Goal: Task Accomplishment & Management: Manage account settings

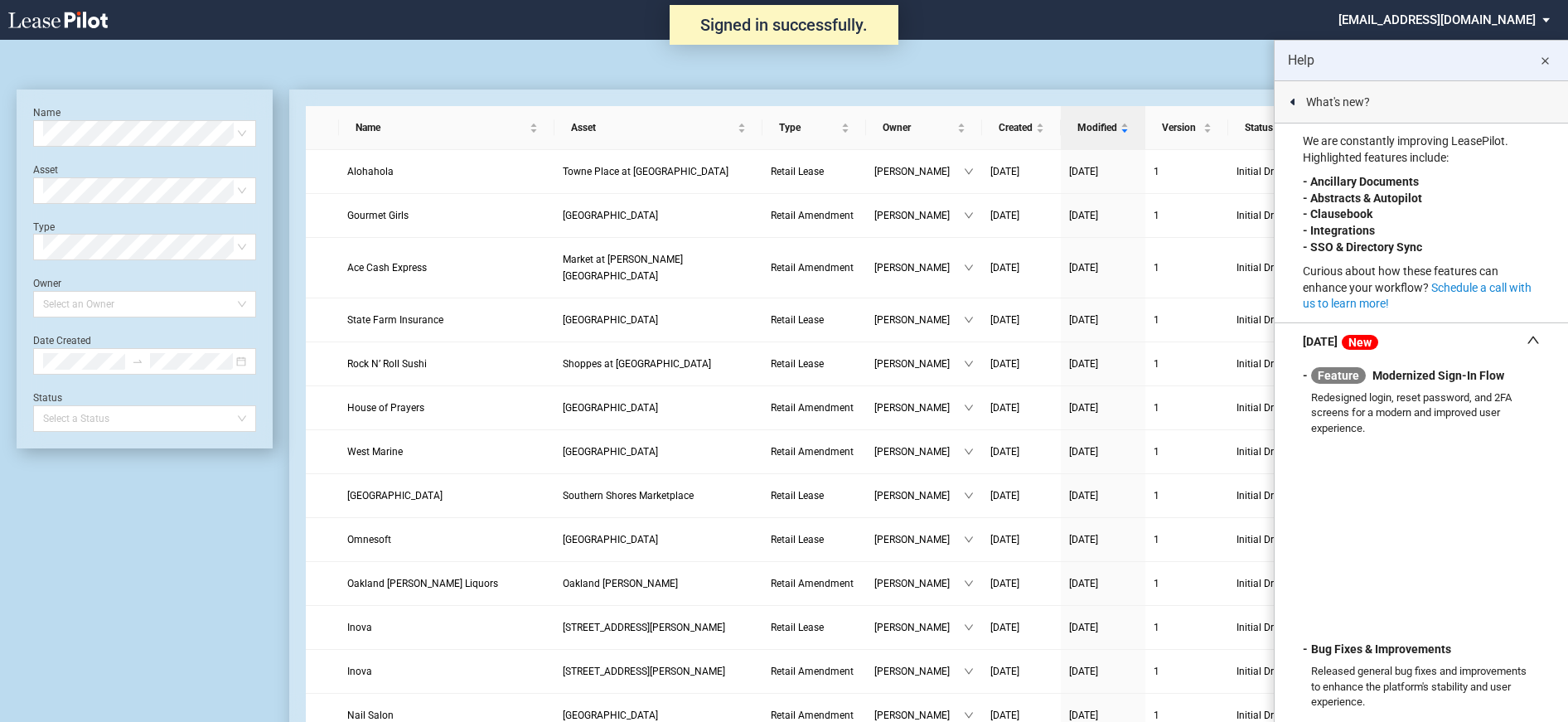
click at [1552, 59] on md-icon "close" at bounding box center [1545, 61] width 20 height 20
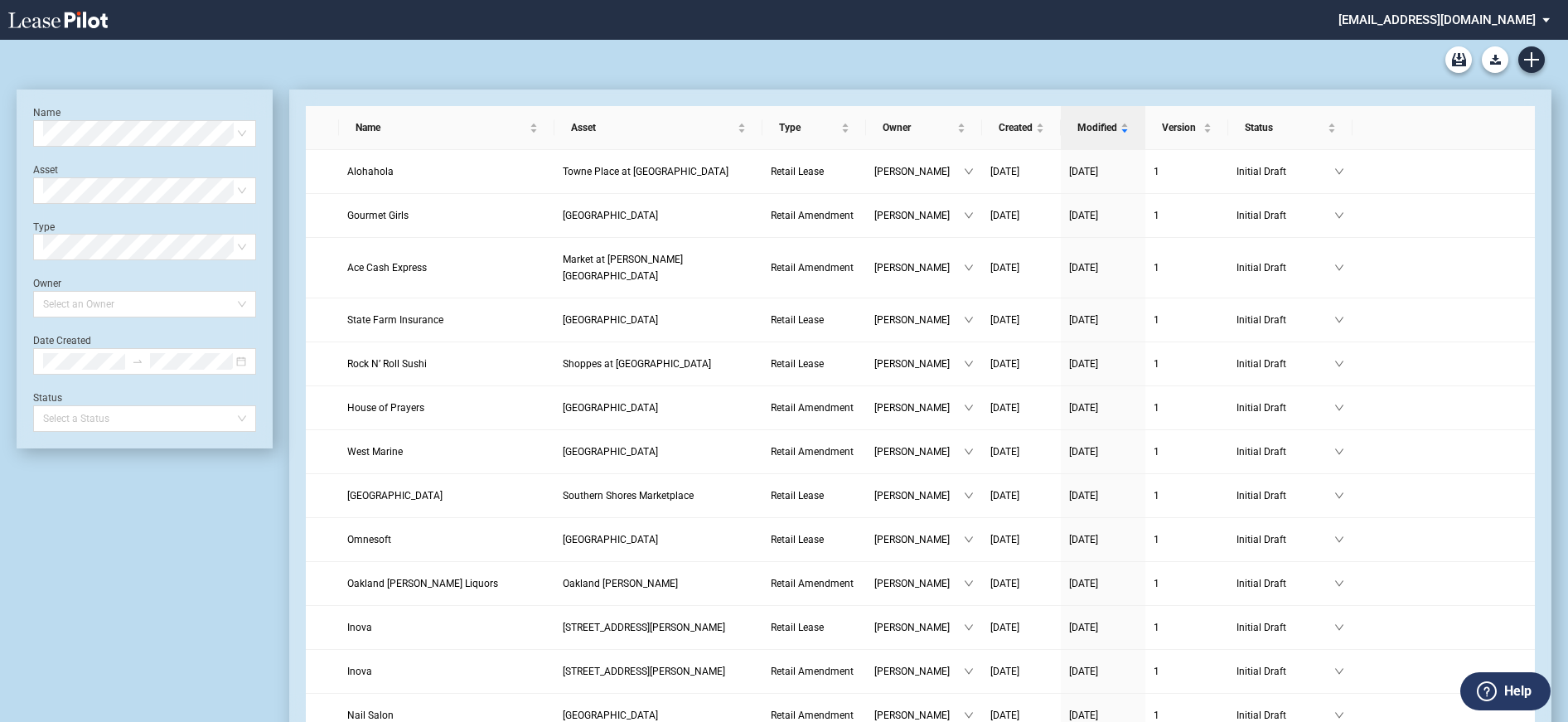
click at [1426, 29] on md-select "[EMAIL_ADDRESS][DOMAIN_NAME] Change Password 2-Factor Authentication Form Manag…" at bounding box center [1450, 18] width 227 height 37
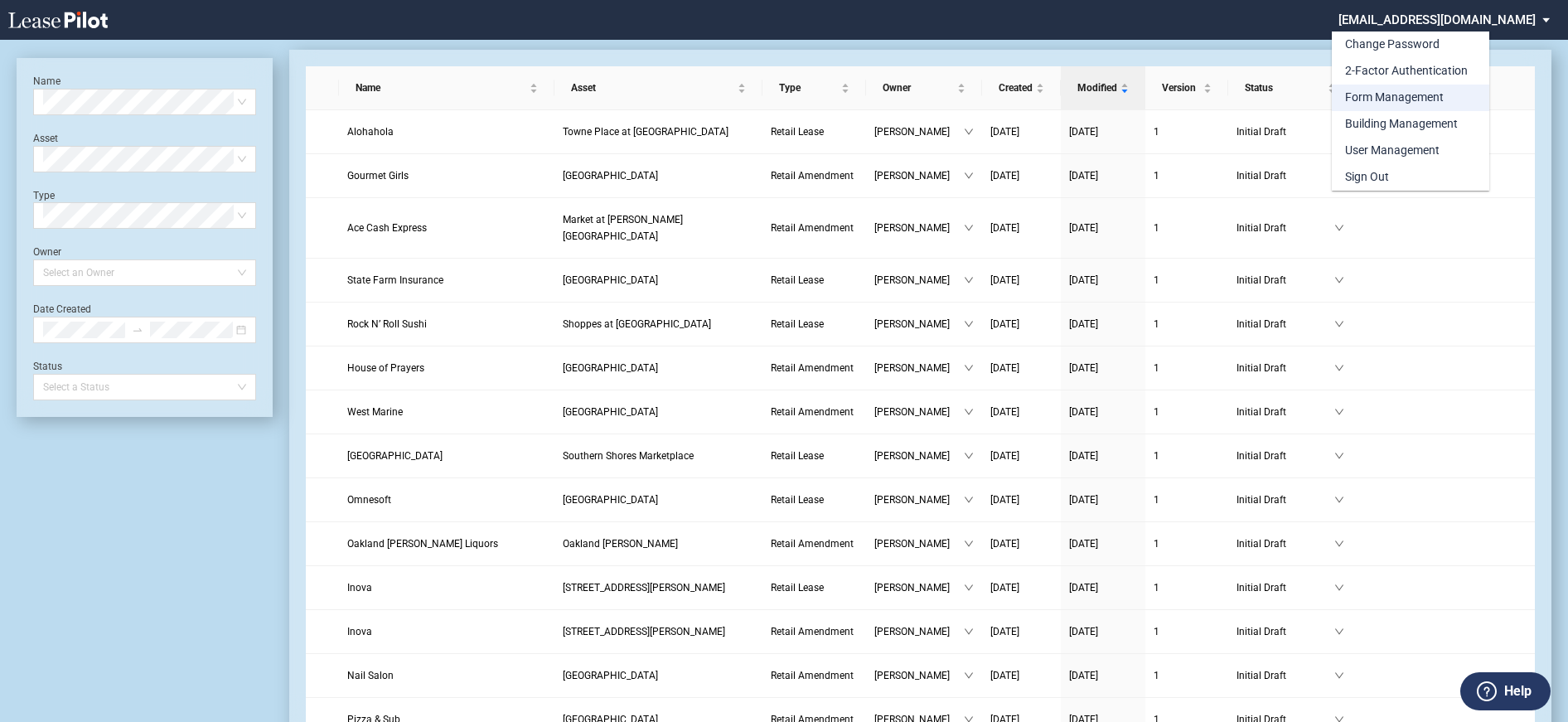
click at [1393, 92] on div "Form Management" at bounding box center [1394, 98] width 98 height 16
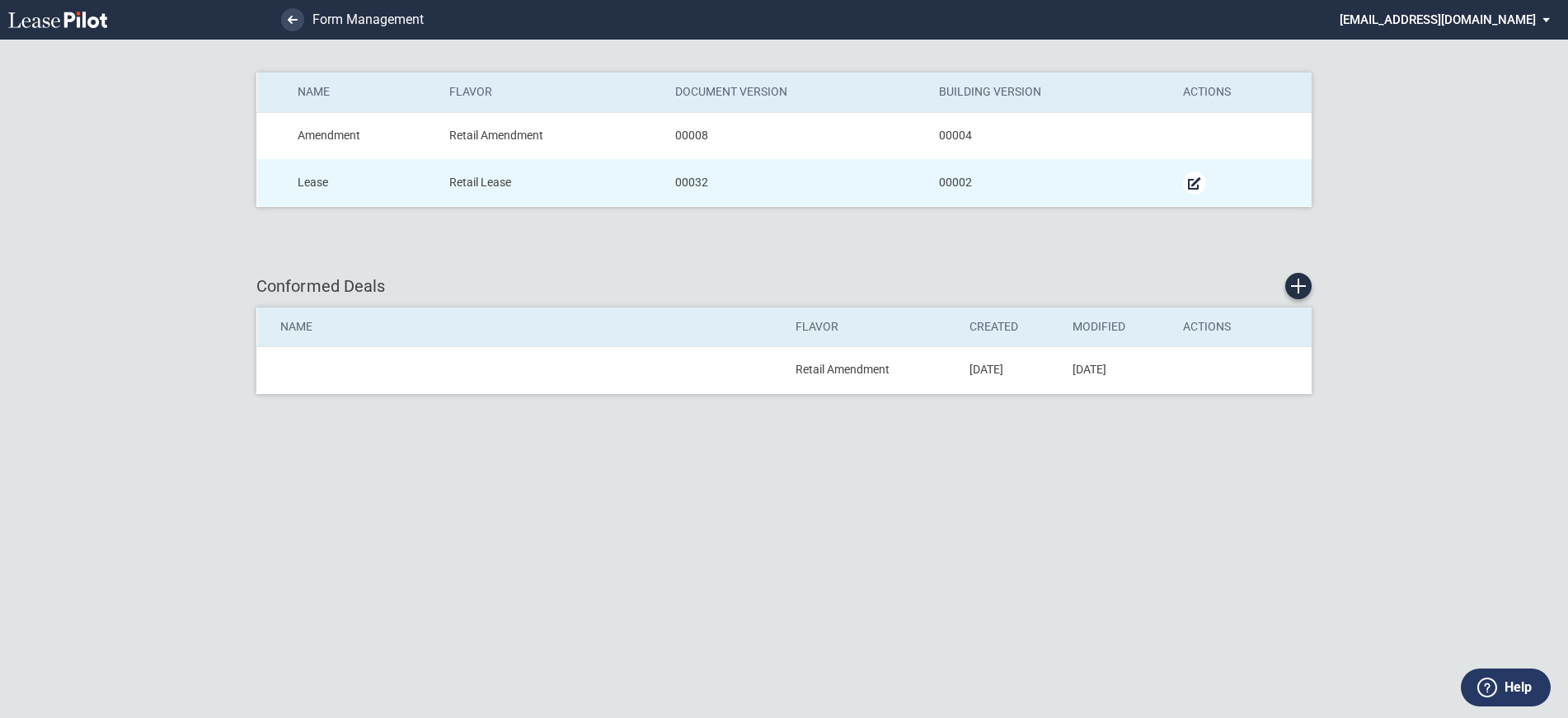
click at [1190, 182] on md-icon "Manage Form" at bounding box center [1194, 183] width 20 height 20
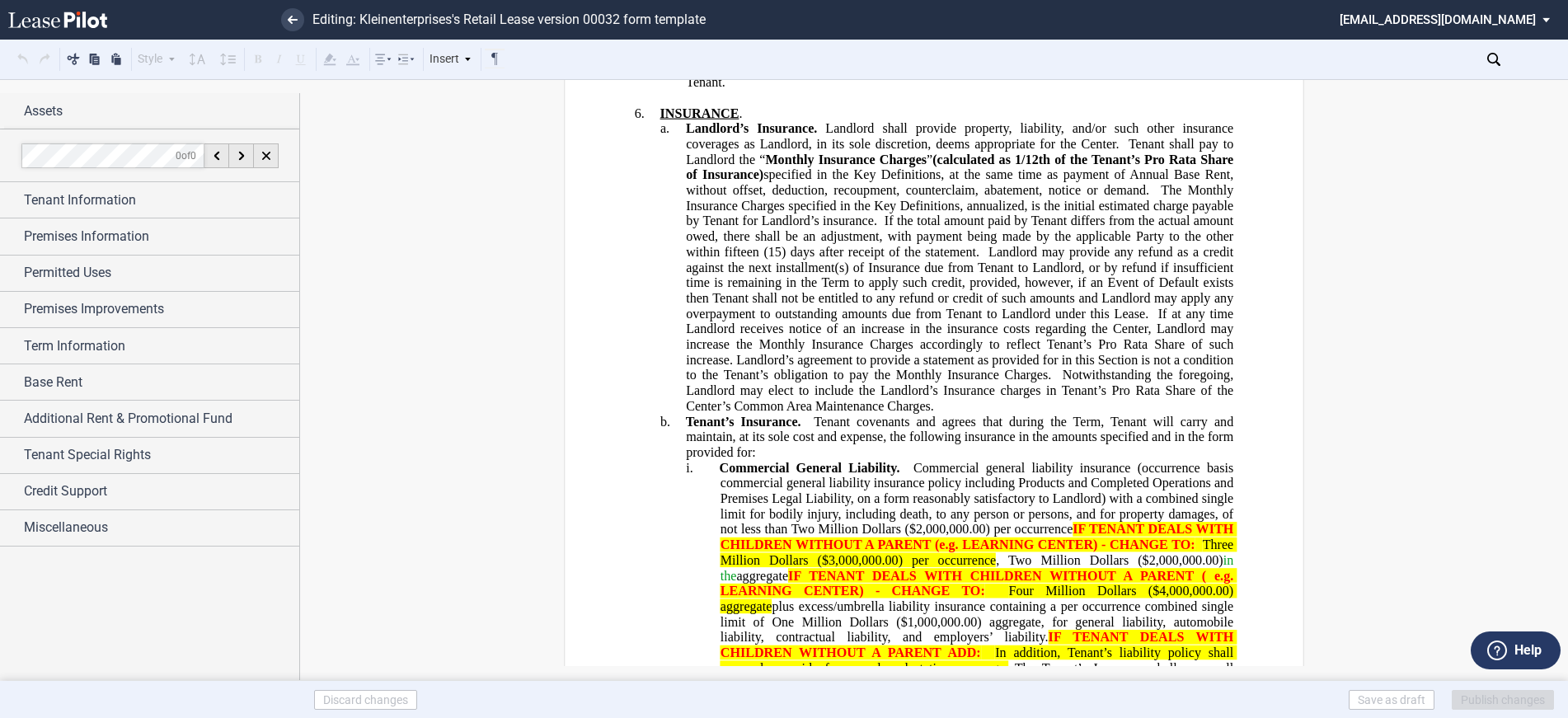
scroll to position [5441, 0]
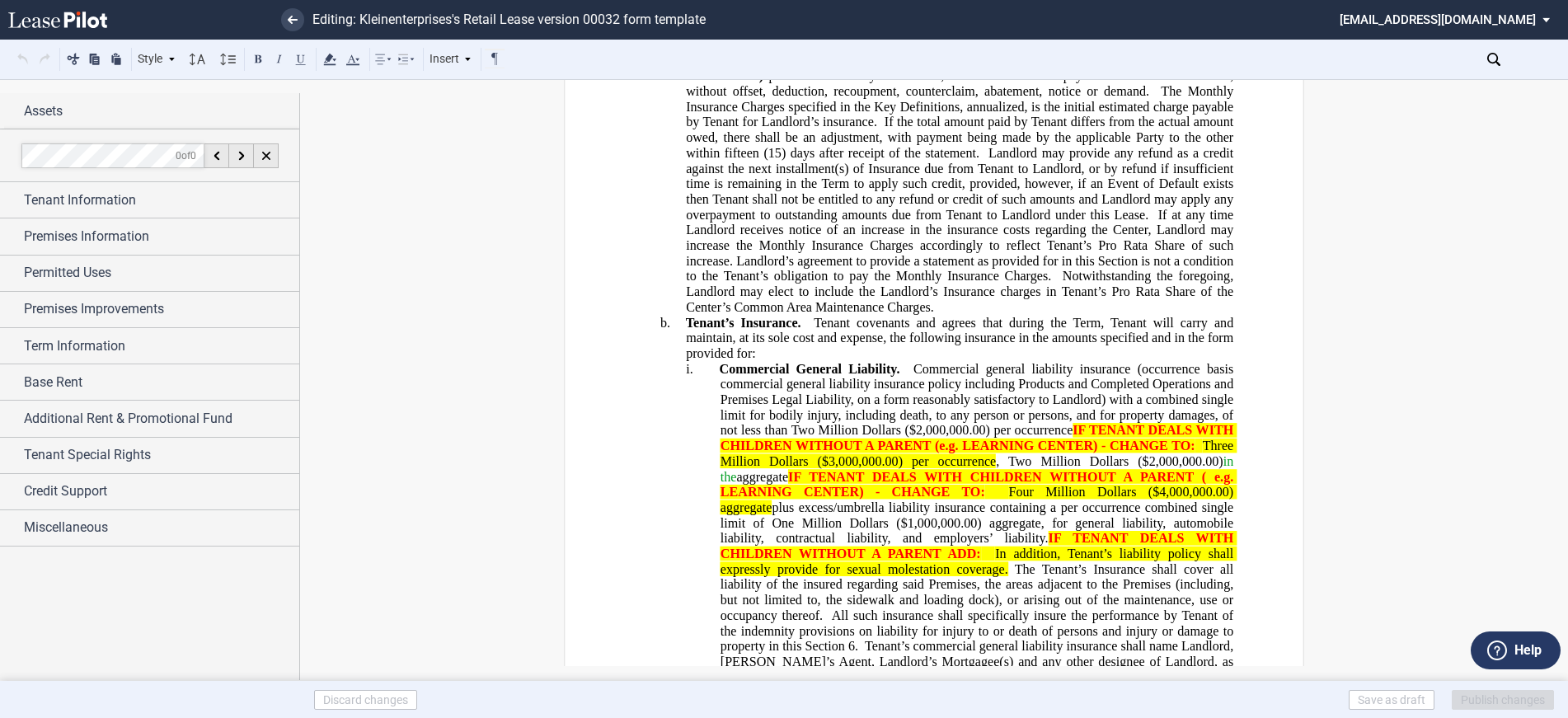
click at [1094, 335] on span "Tenant covenants and agrees that during the Term, Tenant will carry and maintai…" at bounding box center [961, 338] width 550 height 46
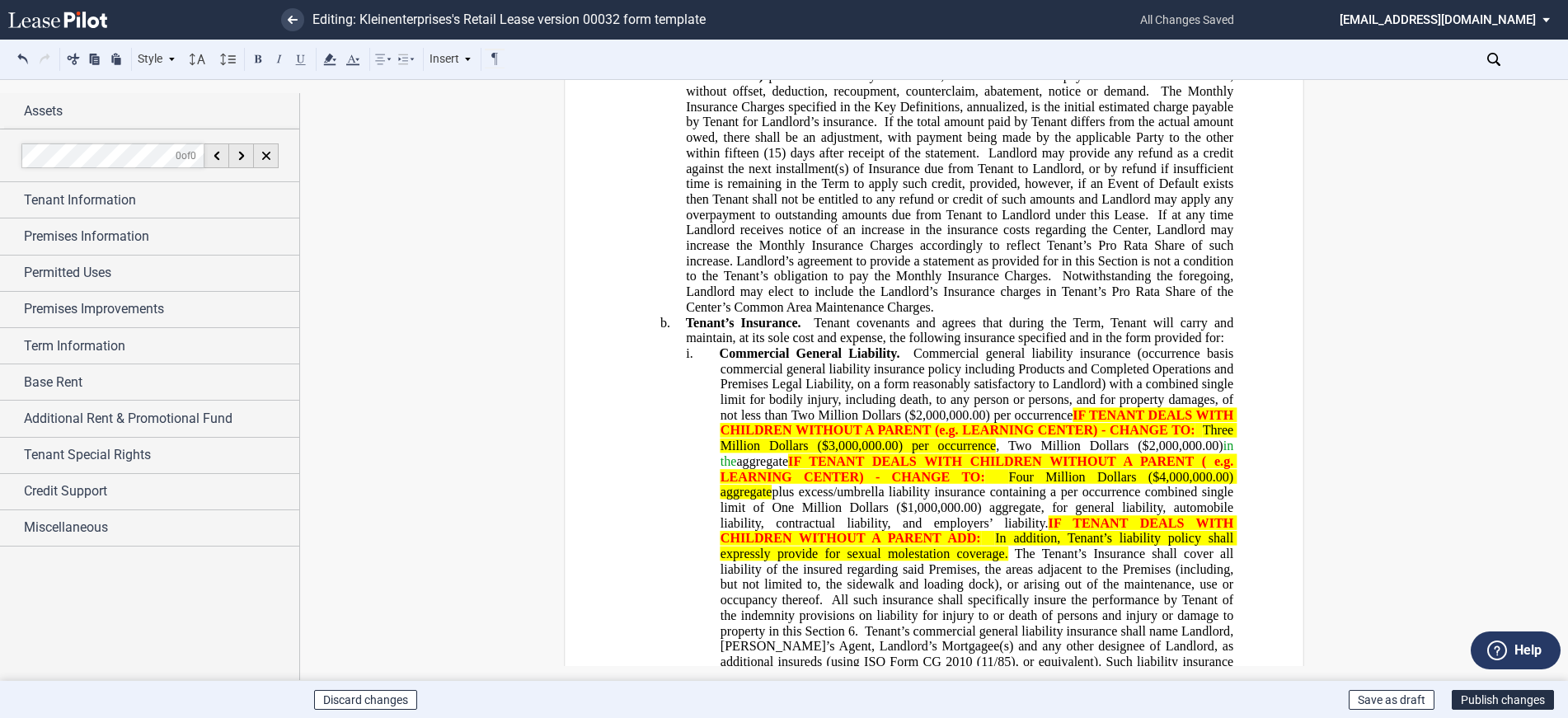
click at [1065, 335] on span "Tenant covenants and agrees that during the Term, Tenant will carry and maintai…" at bounding box center [961, 330] width 550 height 30
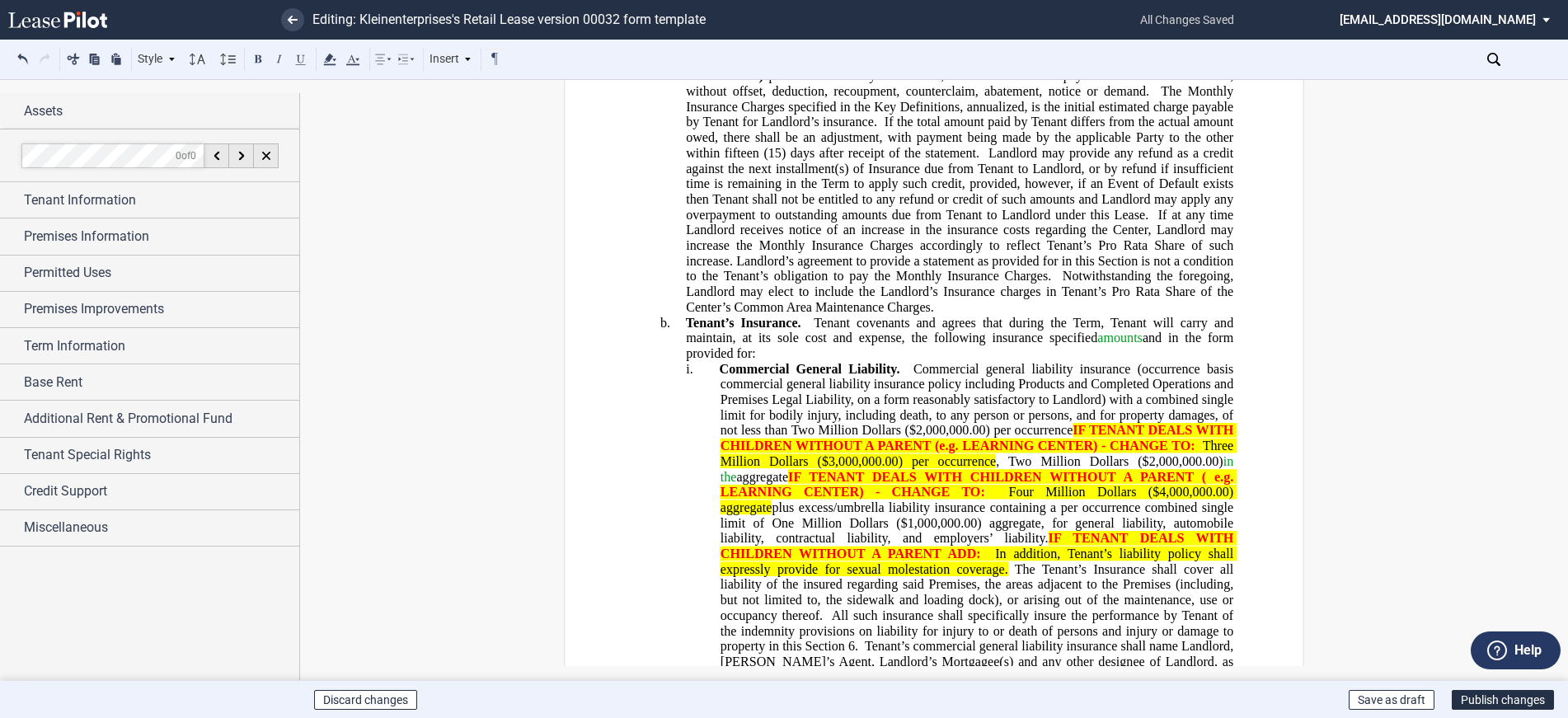
click at [745, 352] on span "Tenant covenants and agrees that during the Term, Tenant will carry and maintai…" at bounding box center [961, 338] width 550 height 46
click at [749, 350] on span "Tenant covenants and agrees that during the Term, Tenant will carry and maintai…" at bounding box center [961, 338] width 550 height 46
click at [974, 334] on span "Tenant covenants and agrees that during the Term, Tenant will carry and maintai…" at bounding box center [961, 338] width 550 height 46
click at [1020, 337] on span "amounts" at bounding box center [1042, 338] width 46 height 15
click at [1093, 337] on span "amounts" at bounding box center [1074, 338] width 46 height 15
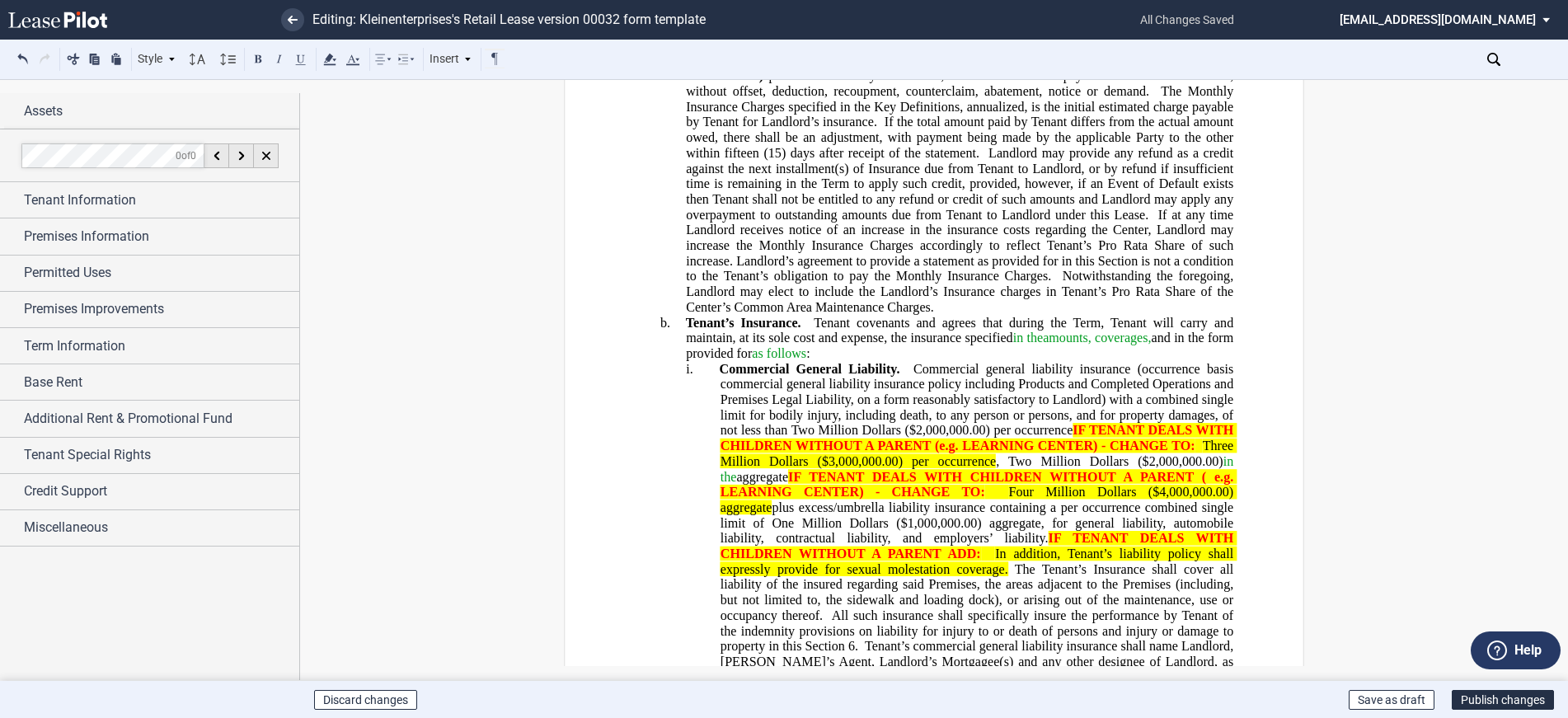
click at [727, 336] on span "Tenant covenants and agrees that during the Term, Tenant will carry and maintai…" at bounding box center [961, 338] width 550 height 46
click at [1059, 334] on span "Tenant covenants and agrees that during the Term, Tenant will carry and maintai…" at bounding box center [961, 338] width 550 height 46
click at [1148, 338] on span "Tenant covenants and agrees that during the Term, Tenant will carry and maintai…" at bounding box center [961, 338] width 550 height 46
click at [756, 346] on span "as follows" at bounding box center [728, 353] width 54 height 15
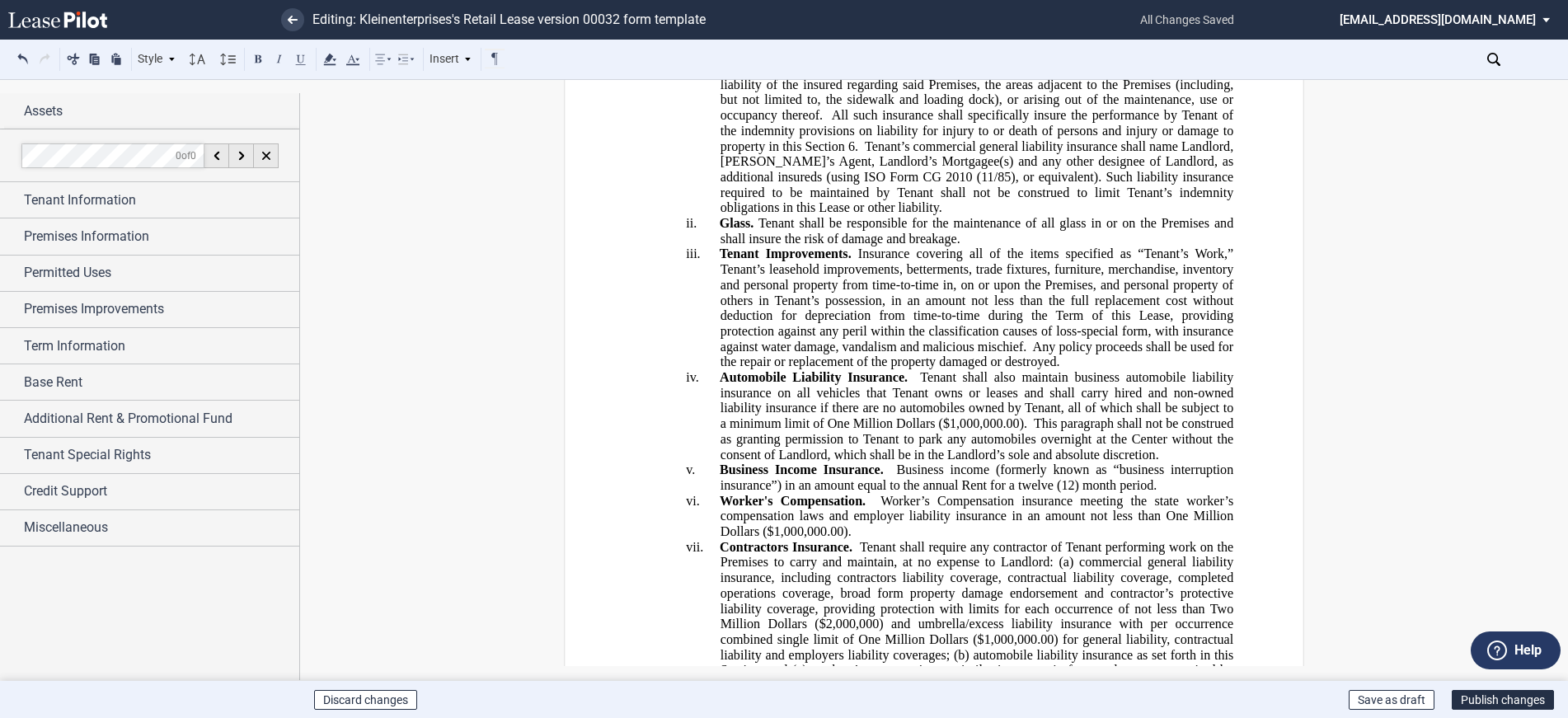
scroll to position [5936, 0]
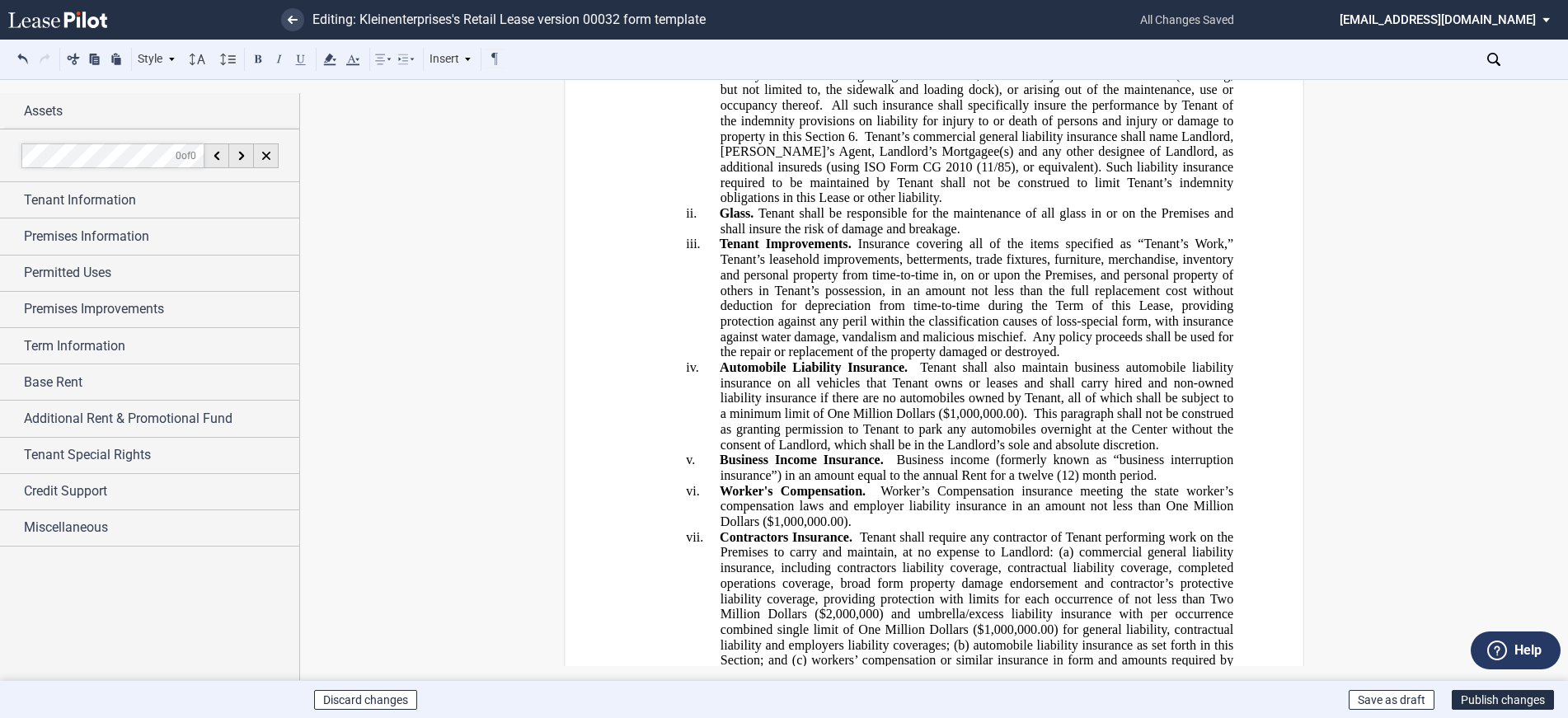
click at [934, 349] on span "Any policy proceeds shall be used for the repair or replacement of the property…" at bounding box center [979, 344] width 517 height 30
click at [928, 348] on span "Any policy proceeds shall be used for the repair or replacement of the property…" at bounding box center [979, 344] width 517 height 30
click at [935, 348] on span "Any policy proceeds shall be used for the repair or replacement of the property…" at bounding box center [979, 344] width 517 height 30
click at [935, 348] on span "Any policy proceeds shall be used for the repair or replacement of the damaged …" at bounding box center [979, 344] width 517 height 30
click at [938, 350] on span "Any policy proceeds shall be used for the repair or replacement of the damaged …" at bounding box center [979, 344] width 517 height 30
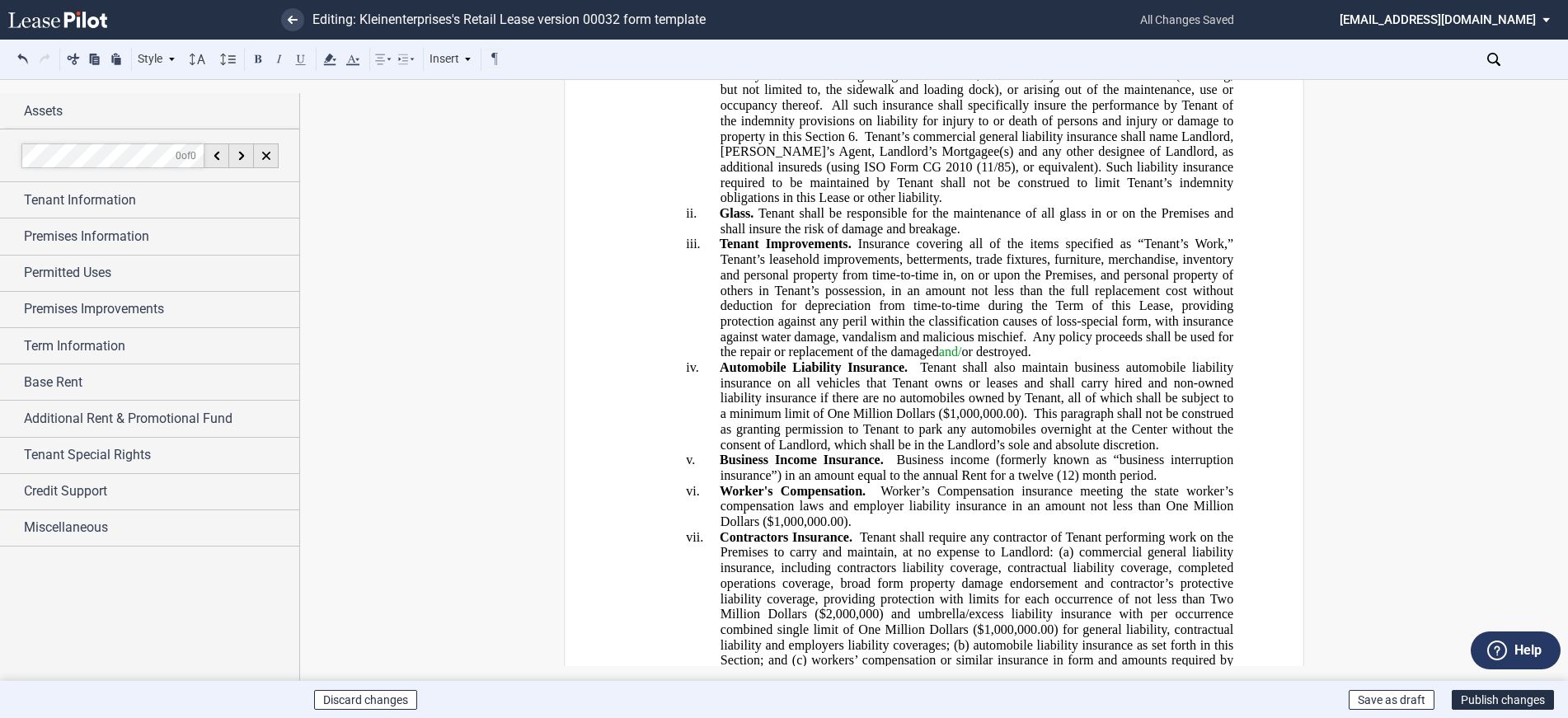
click at [1026, 348] on span "Any policy proceeds shall be used for the repair or replacement of the damaged …" at bounding box center [979, 344] width 517 height 30
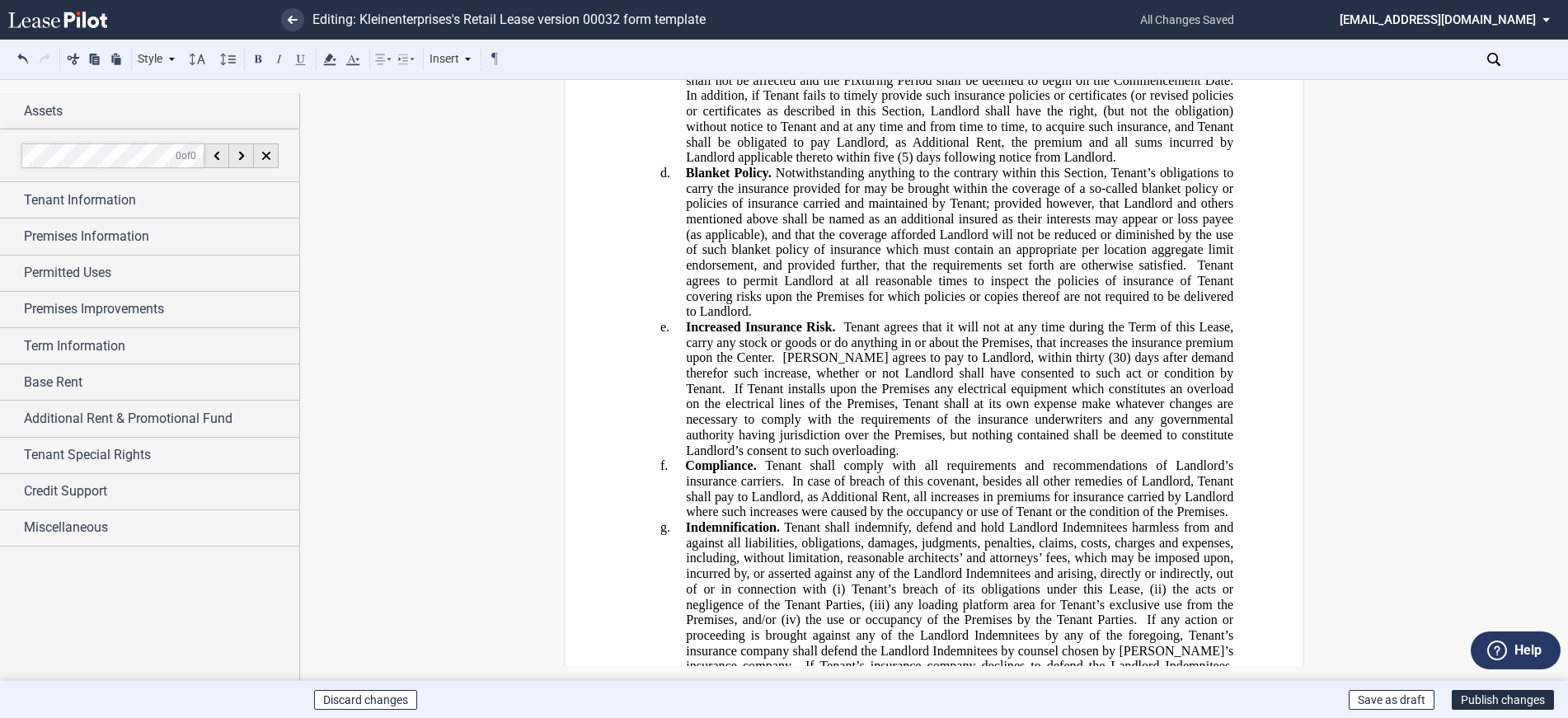
scroll to position [7255, 0]
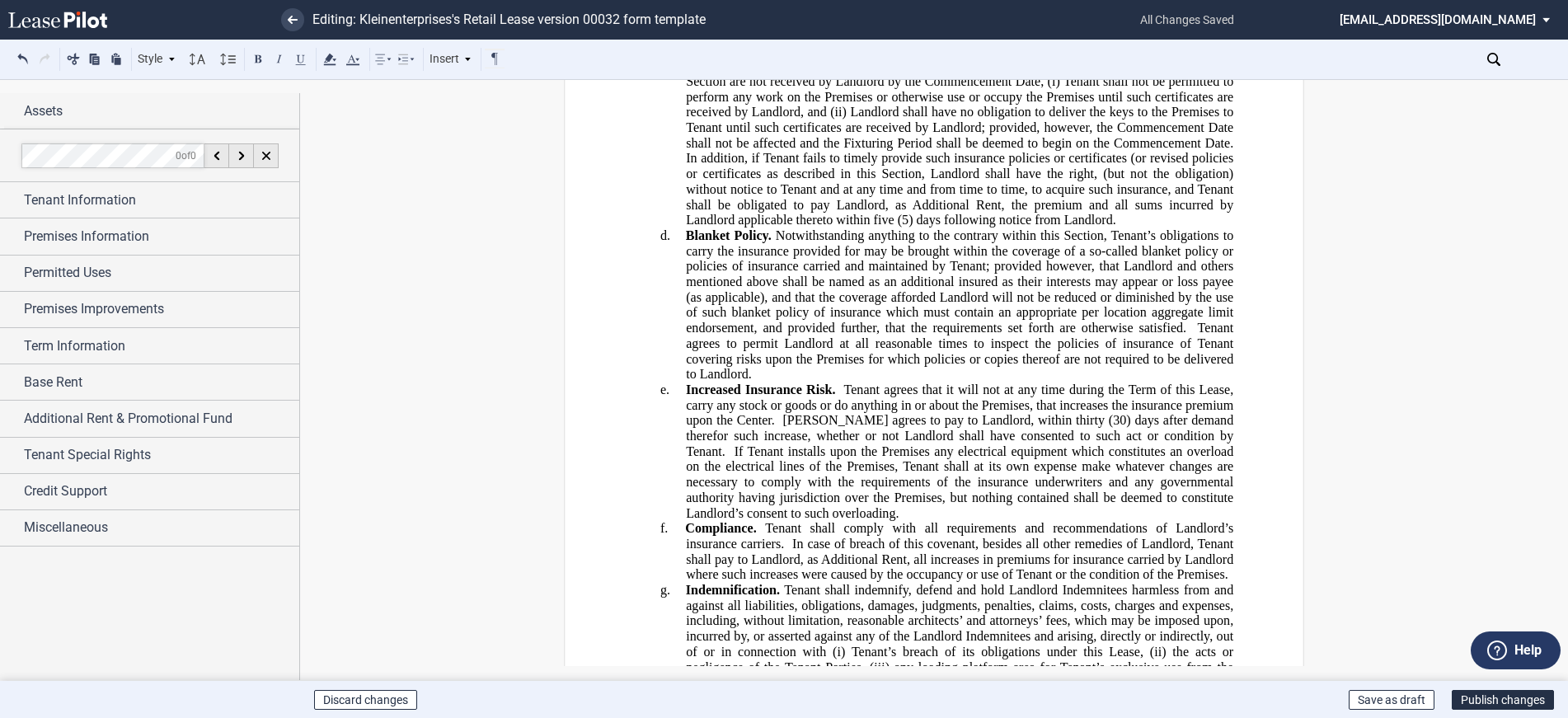
click at [812, 424] on span "(30) days after demand therefor such increase, whether or not Landlord shall ha…" at bounding box center [961, 435] width 550 height 46
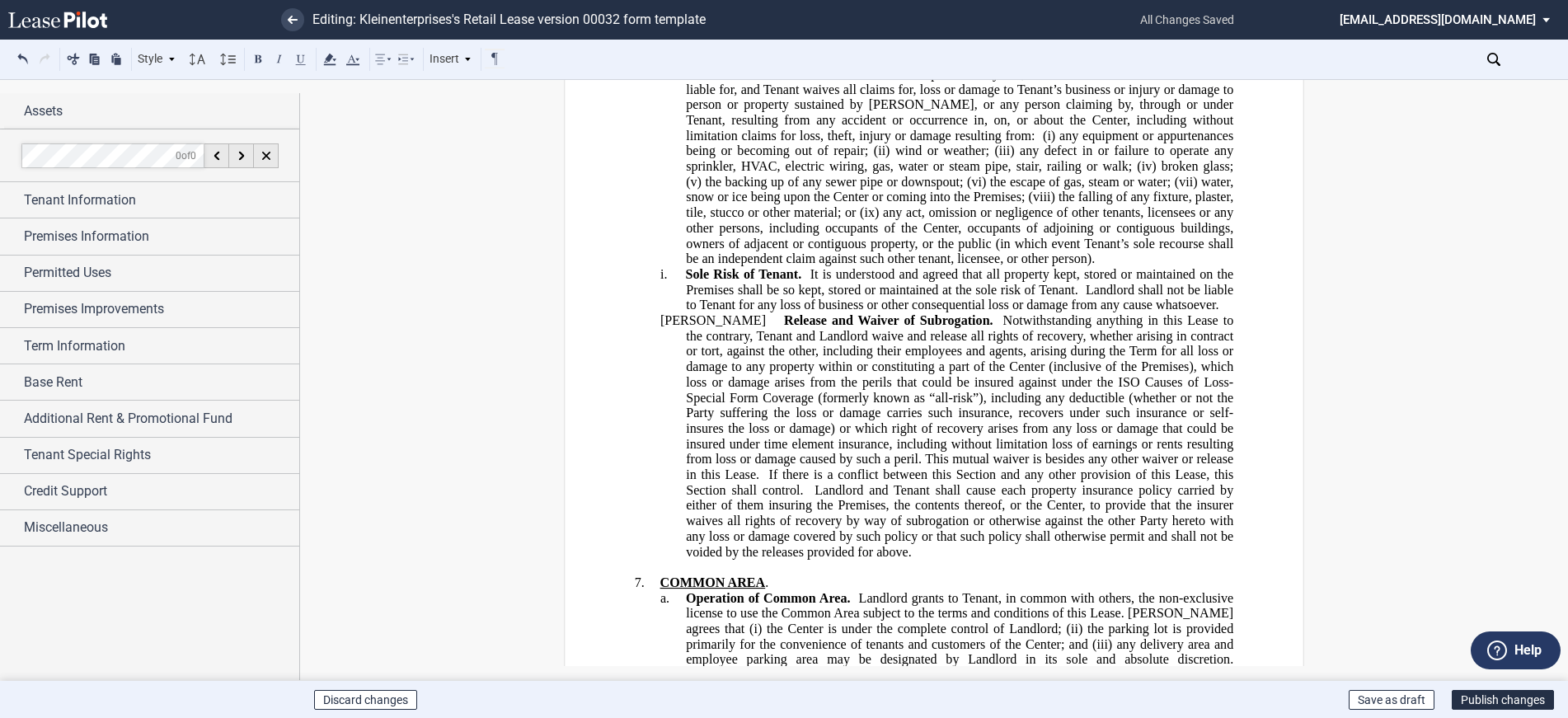
scroll to position [7997, 0]
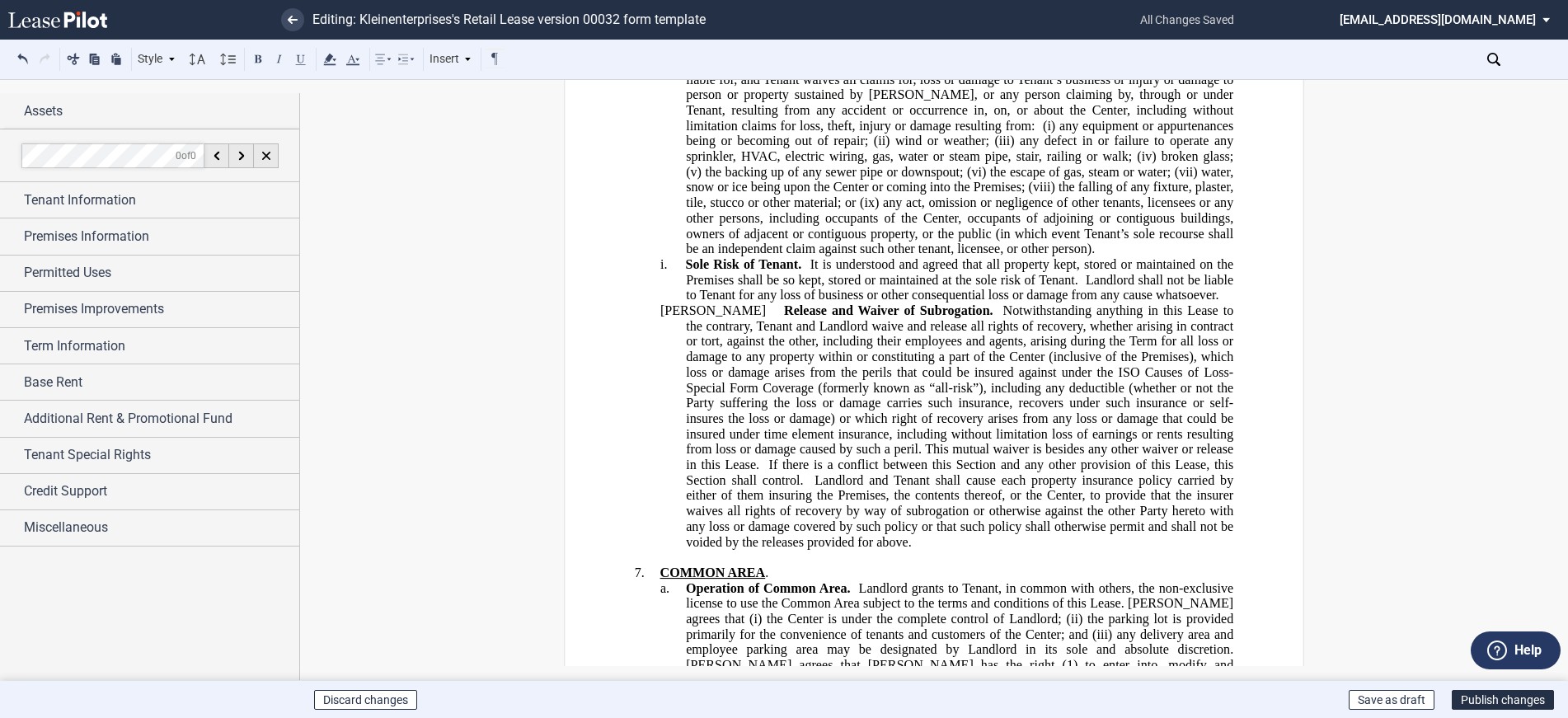
click at [1128, 372] on span "Notwithstanding anything in this Lease to the contrary, Tenant and Landlord wai…" at bounding box center [961, 380] width 550 height 154
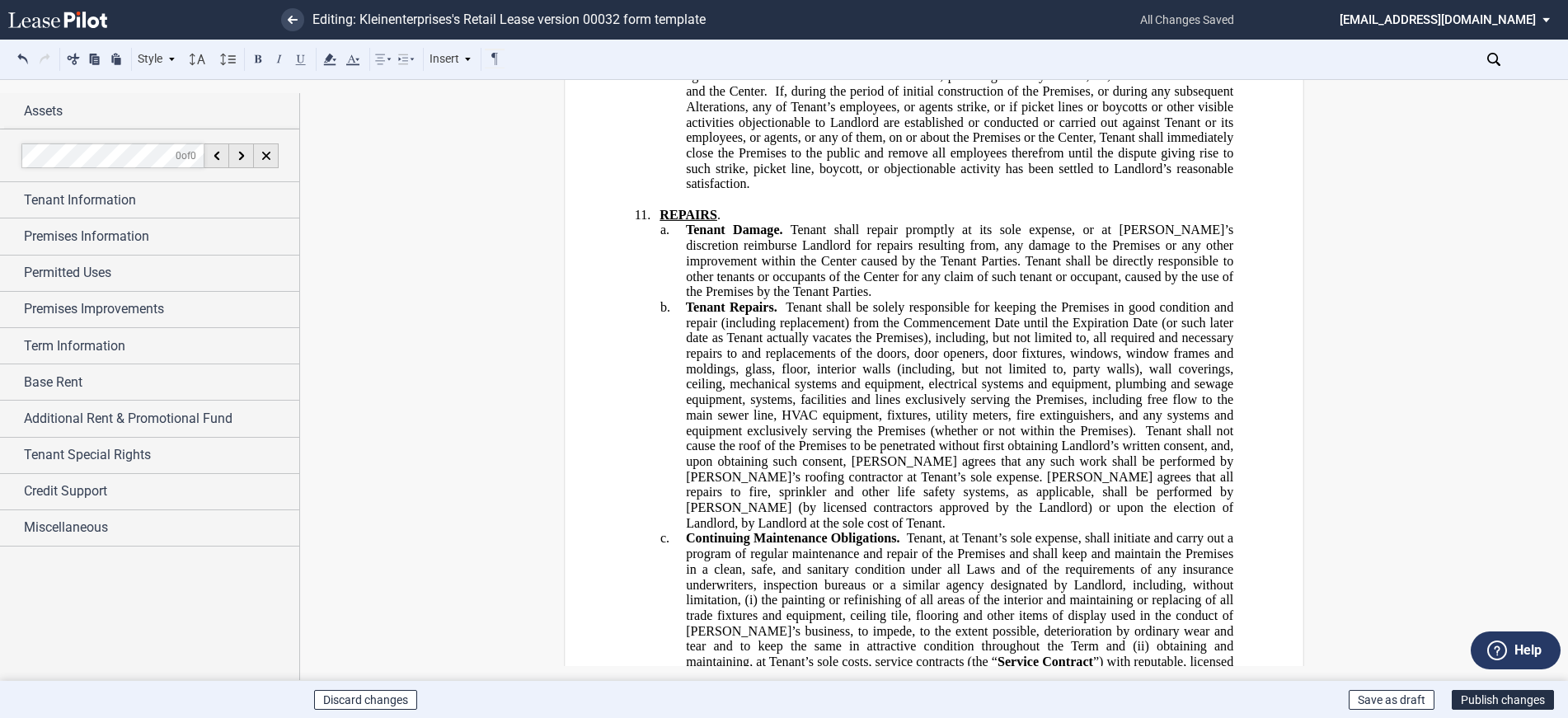
scroll to position [12118, 0]
click at [1011, 394] on span "Tenant shall be solely responsible for keeping the Premises in good condition a…" at bounding box center [961, 367] width 550 height 137
click at [1013, 394] on span "Tenant shall be solely responsible for keeping the Premises in good condition a…" at bounding box center [961, 367] width 550 height 137
click at [1077, 393] on span "Tenant shall be solely responsible for keeping the Premises in good condition a…" at bounding box center [961, 367] width 550 height 137
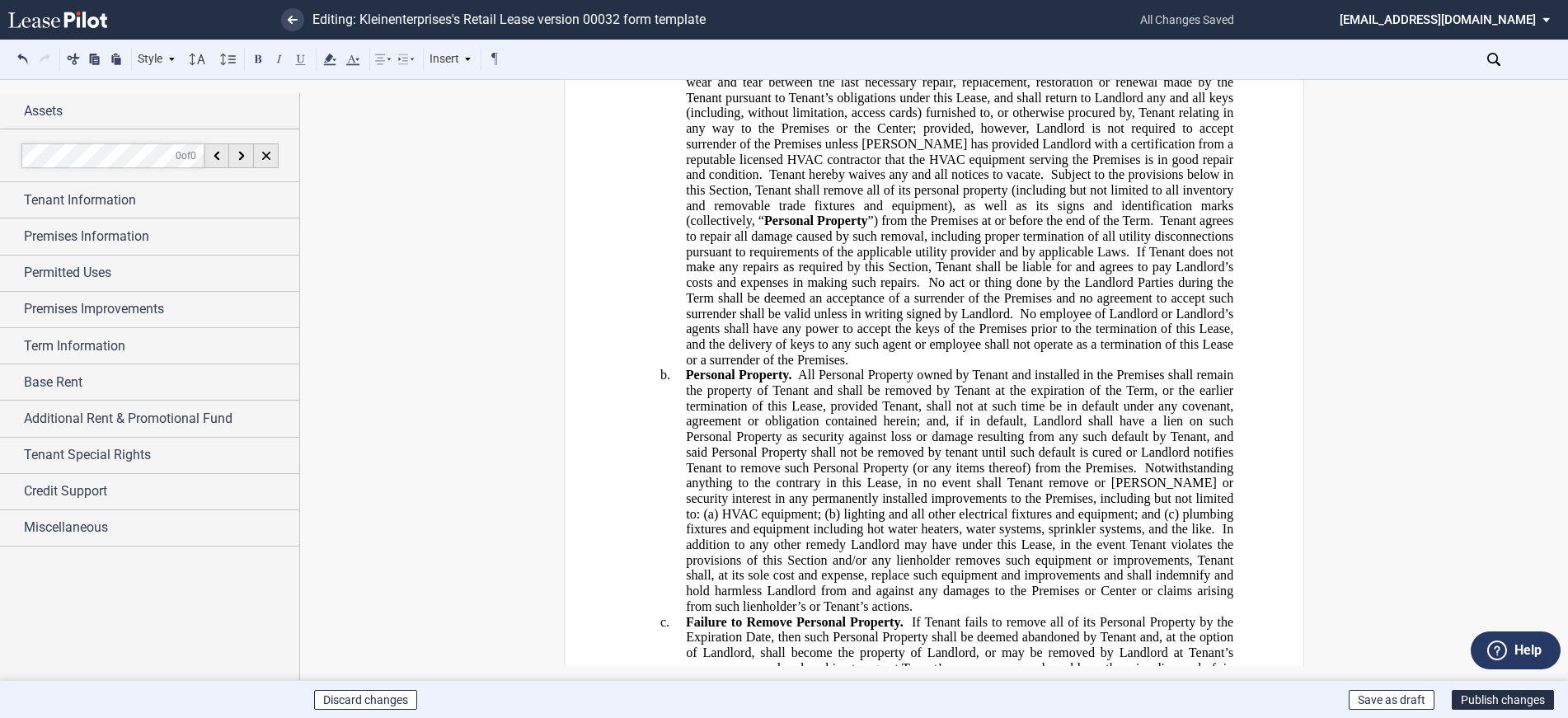
scroll to position [13190, 0]
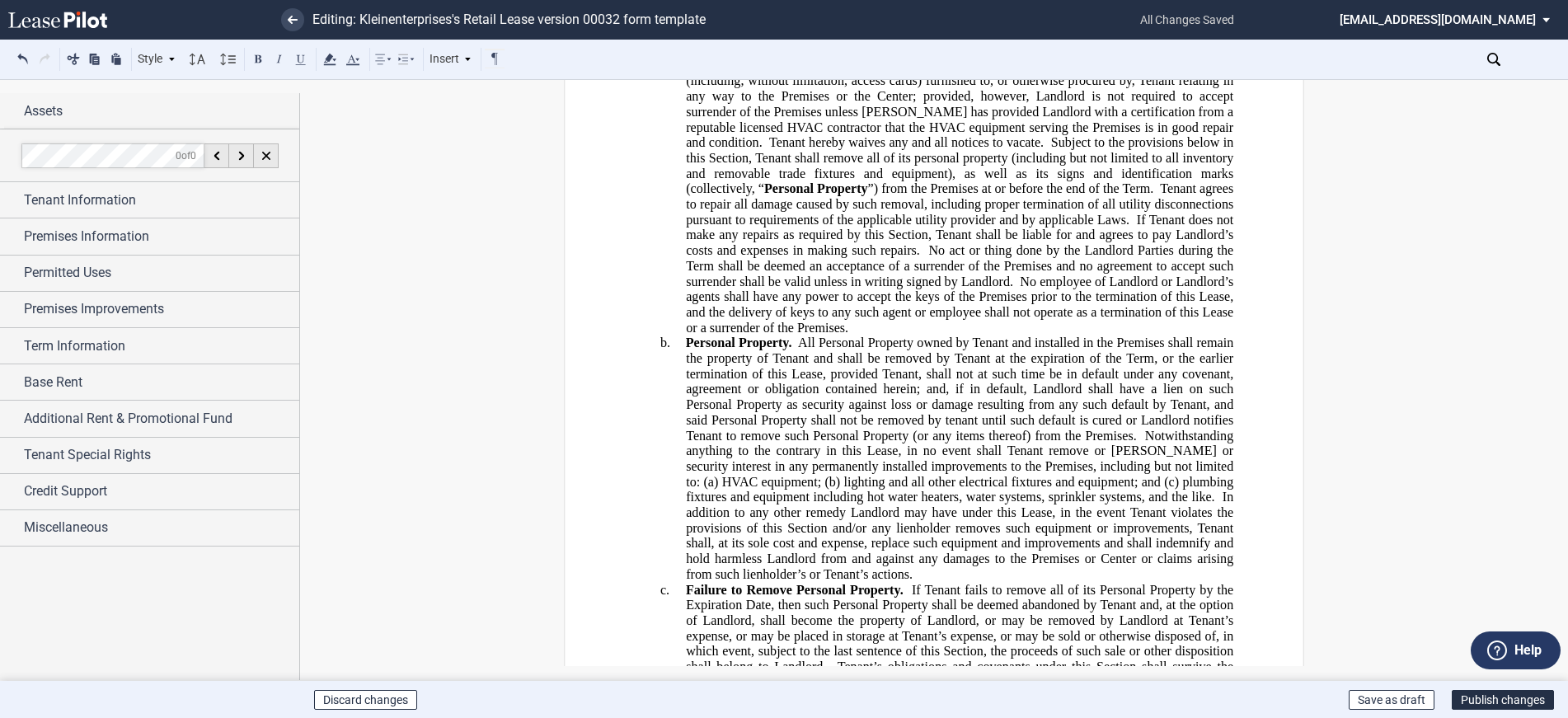
click at [1131, 274] on span "No employee of Landlord or Landlord’s agents shall have any power to accept the…" at bounding box center [961, 304] width 550 height 61
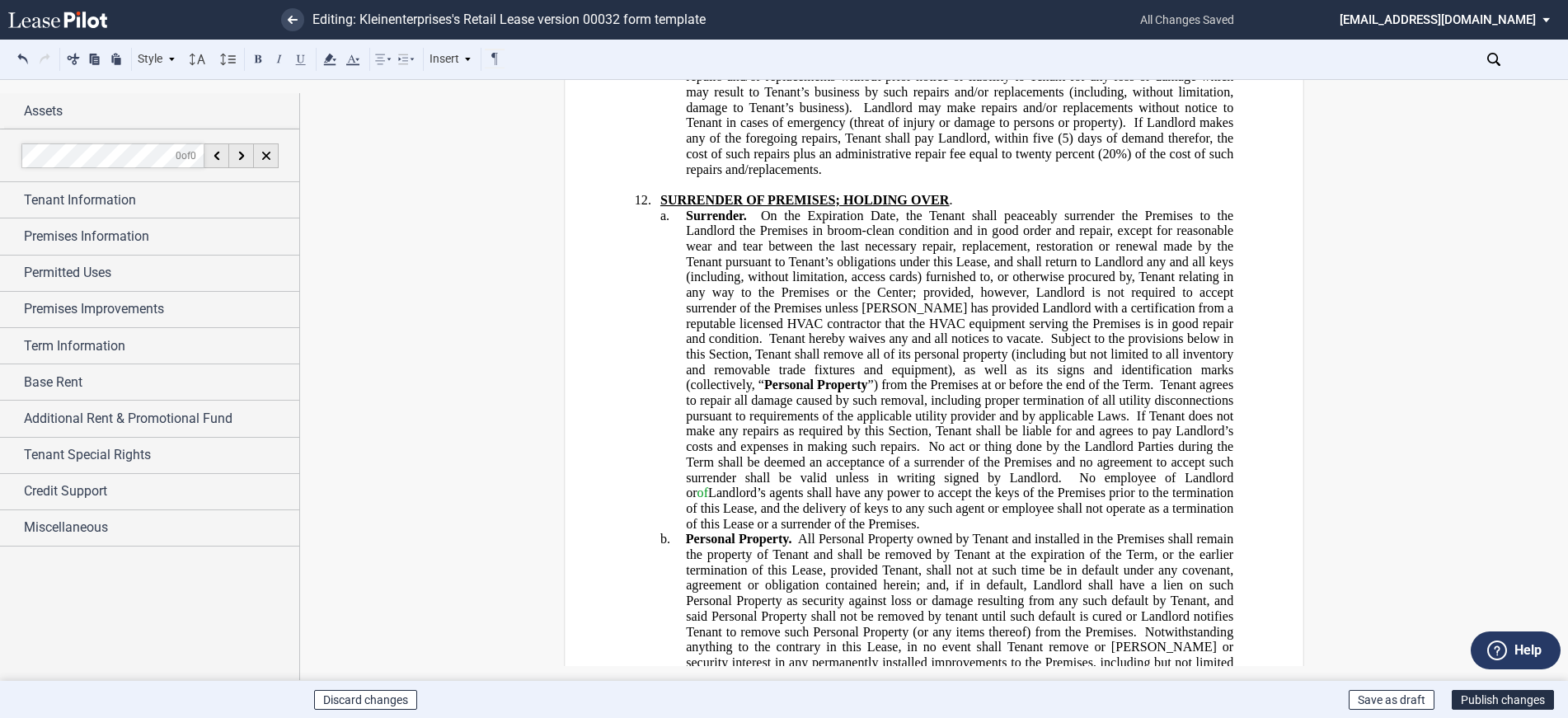
scroll to position [12943, 0]
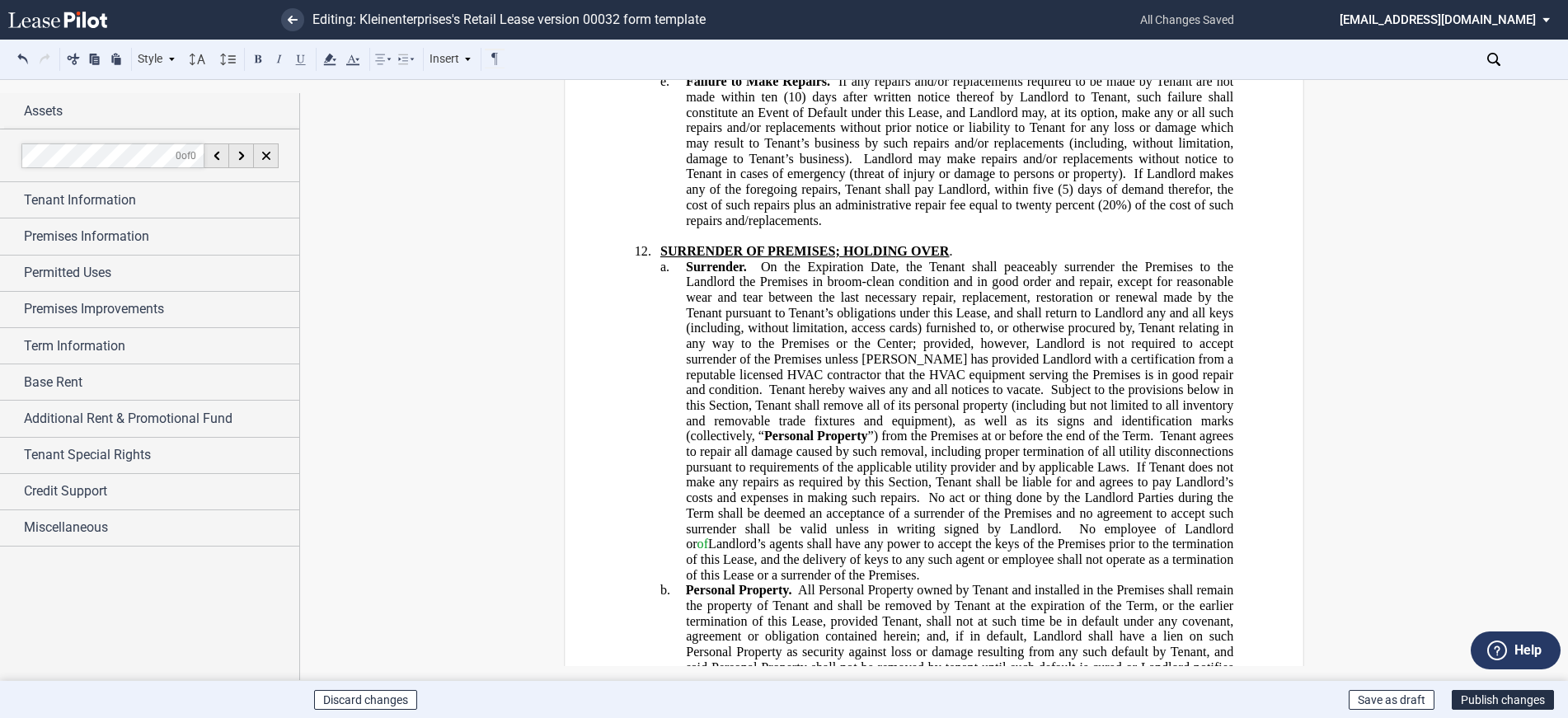
click at [769, 382] on span "Tenant hereby waives any and all notices to vacate." at bounding box center [907, 389] width 275 height 15
drag, startPoint x: 817, startPoint y: 326, endPoint x: 782, endPoint y: 322, distance: 35.2
click at [782, 382] on span "Tenant hereby waives any and all notices to vacate." at bounding box center [904, 389] width 277 height 15
click at [821, 382] on span "Tenant hereby waives any and all notices to vacate." at bounding box center [904, 389] width 277 height 15
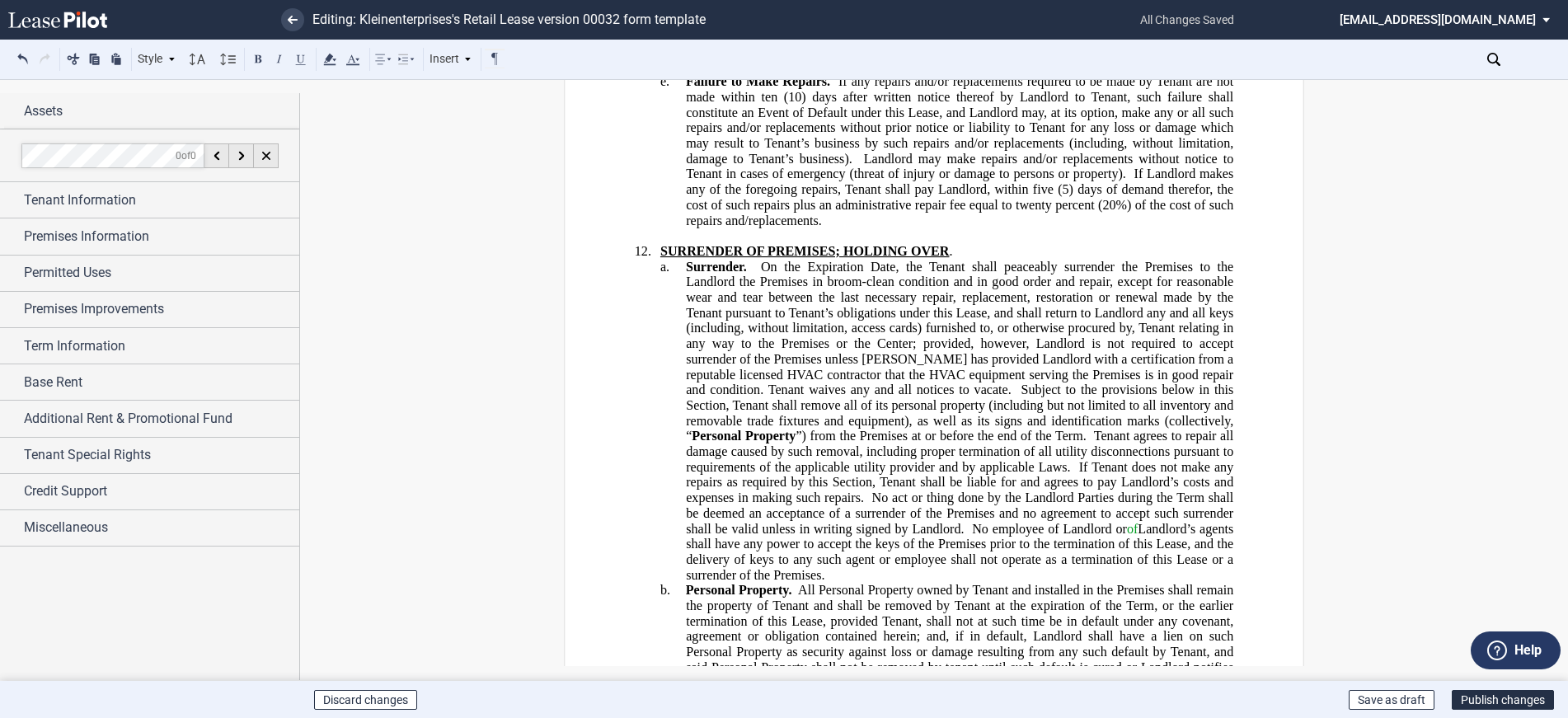
click at [967, 382] on span "Tenant waives any and all notices to vacate." at bounding box center [890, 389] width 243 height 15
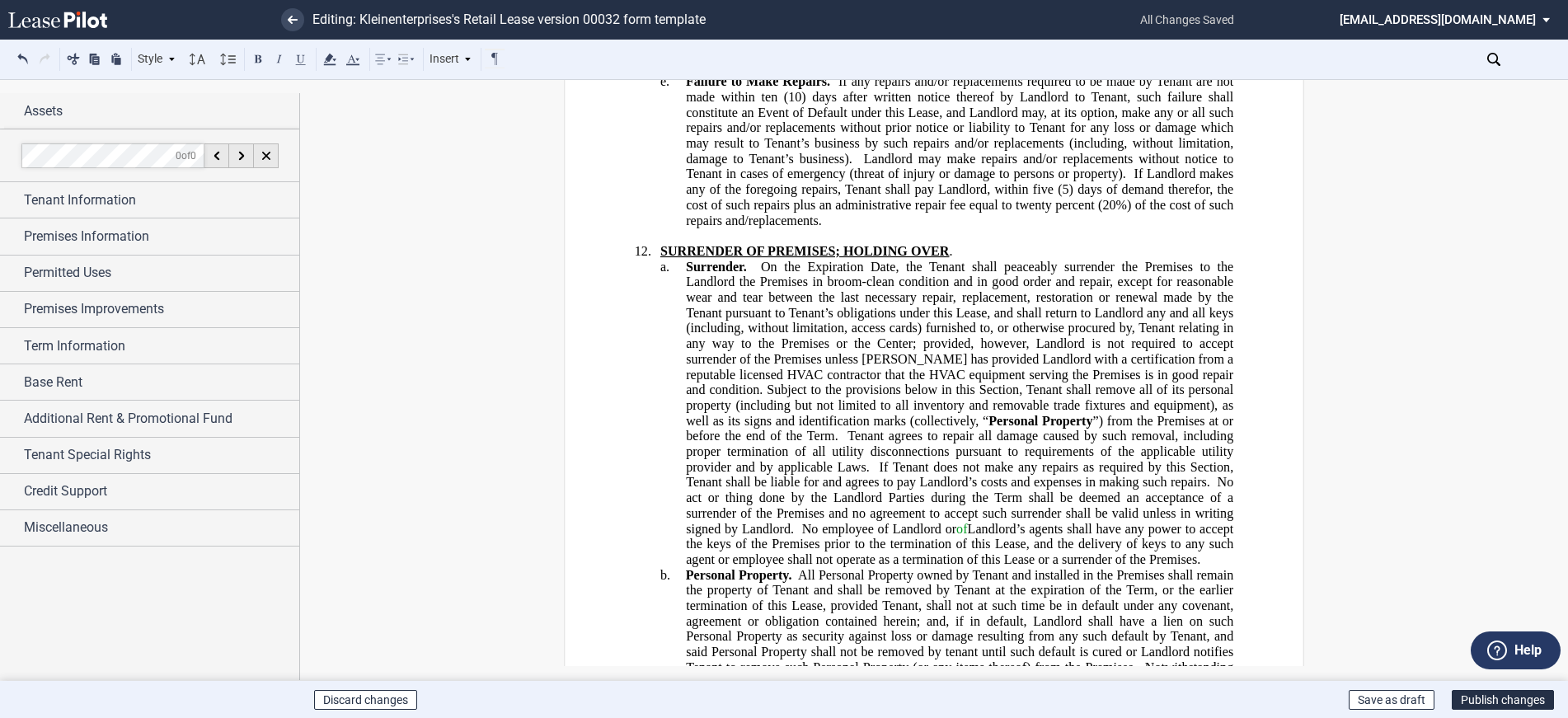
click at [1013, 382] on span "Subject to the provisions below in this Section, Tenant shall remove all of its…" at bounding box center [961, 405] width 550 height 46
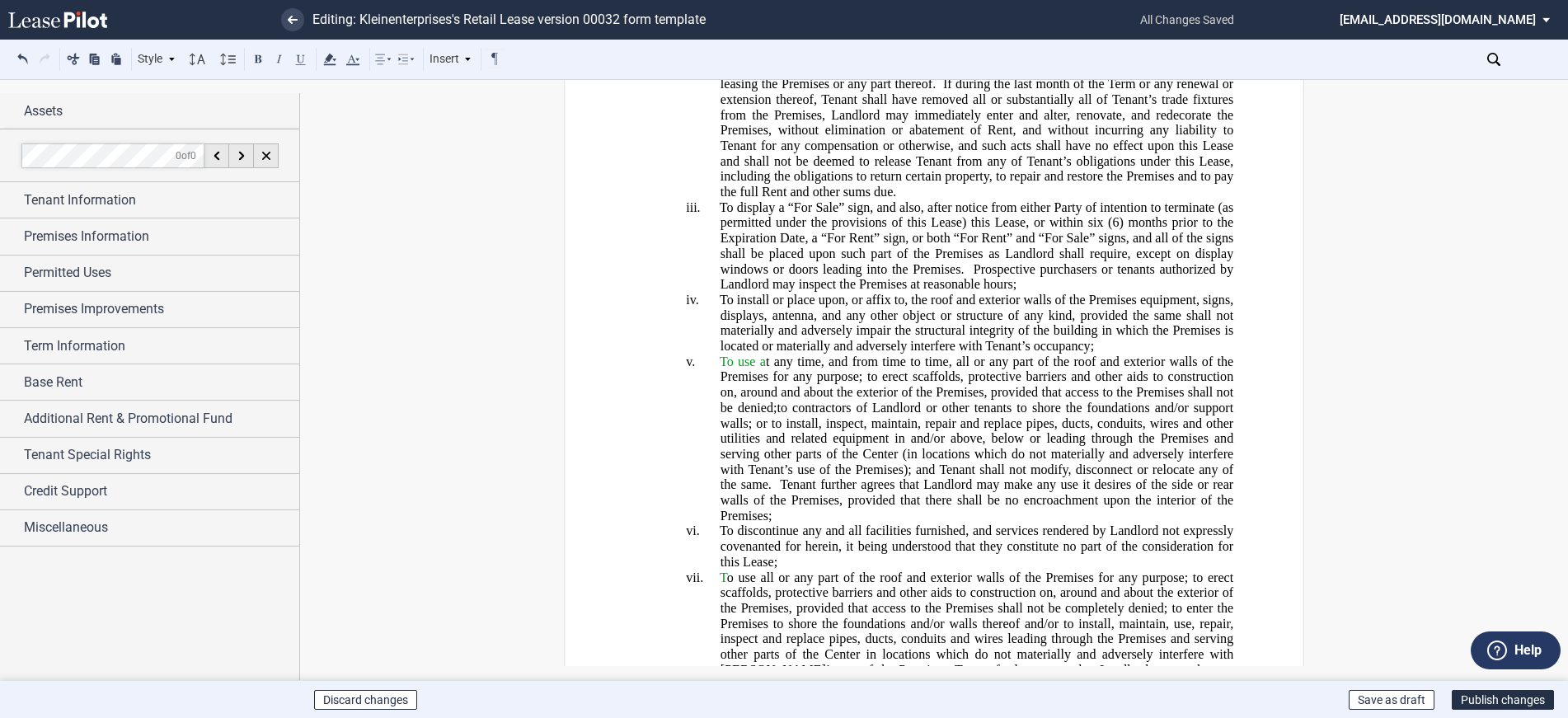
scroll to position [16322, 0]
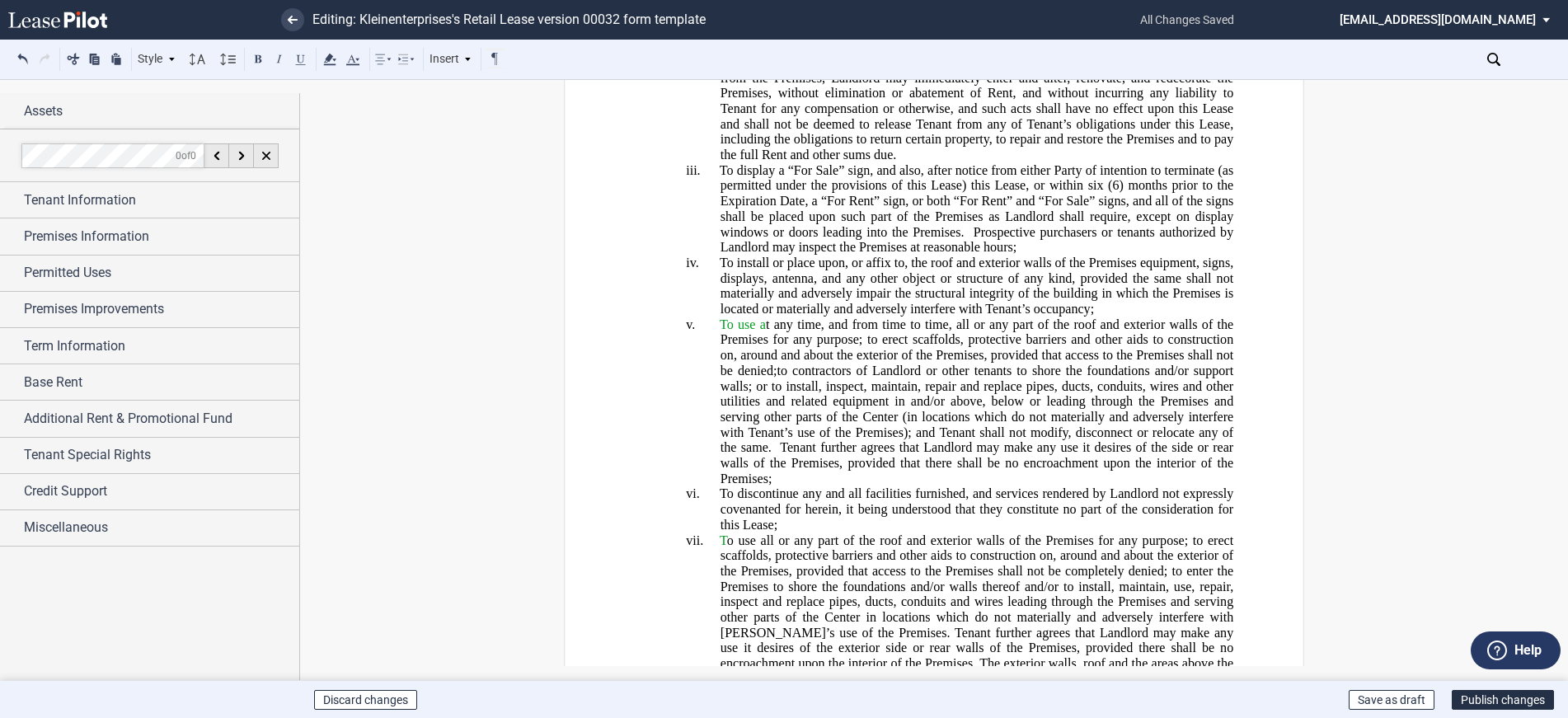
click at [775, 441] on span "Tenant further agrees that Landlord may make any use it desires of the side or …" at bounding box center [979, 463] width 517 height 46
click at [840, 486] on span "To discontinue any and all facilities furnished, and services rendered by Landl…" at bounding box center [978, 508] width 517 height 46
click at [855, 486] on span "To discontinue any and all facilities furnished, and services rendered by Landl…" at bounding box center [978, 508] width 517 height 46
click at [858, 486] on span "To discontinue any and all facilities furnished, and services rendered by Landl…" at bounding box center [978, 508] width 517 height 46
click at [965, 486] on span "To discontinue any facilities furnished, and services rendered by Landlord not …" at bounding box center [978, 508] width 517 height 46
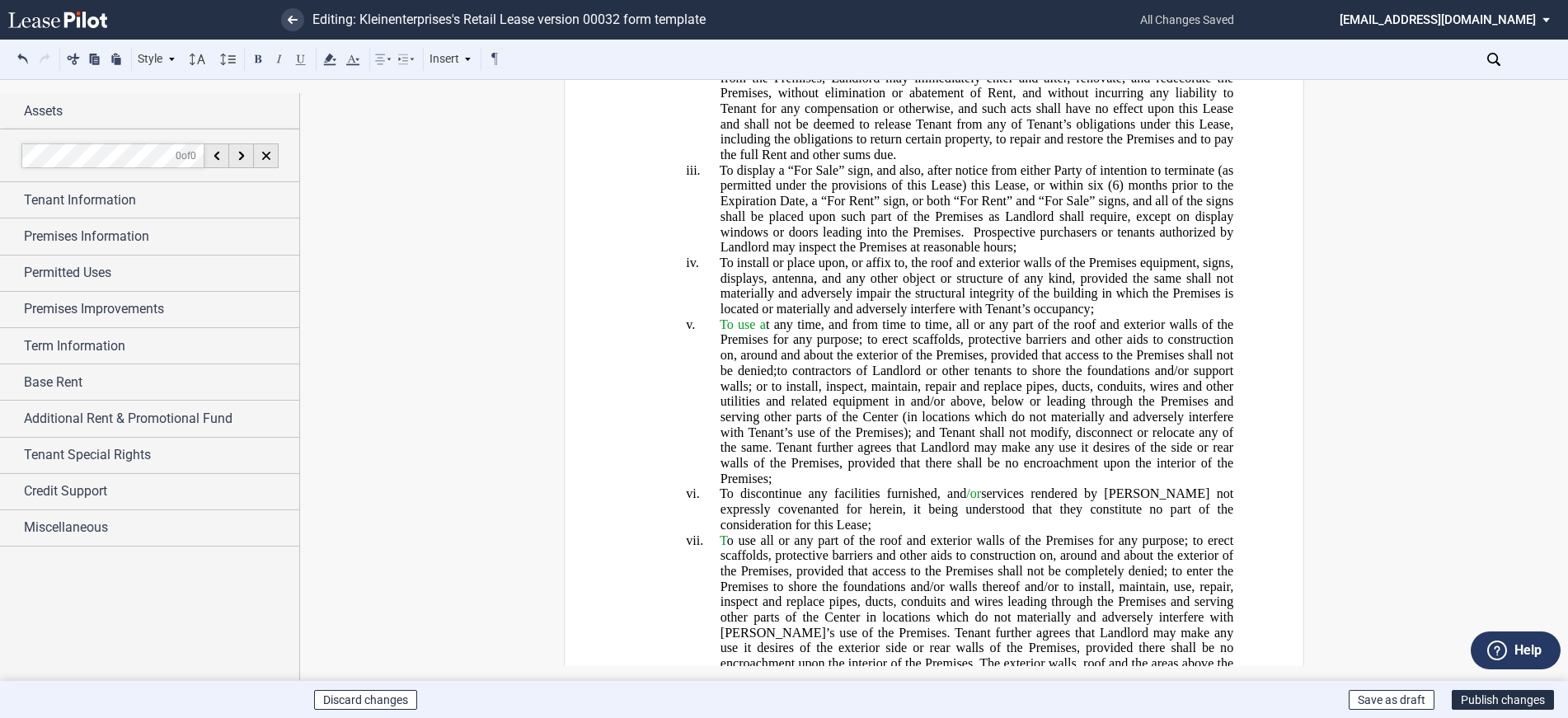
click at [938, 486] on span "To discontinue any facilities furnished, and /or services rendered by Landlord …" at bounding box center [978, 508] width 517 height 46
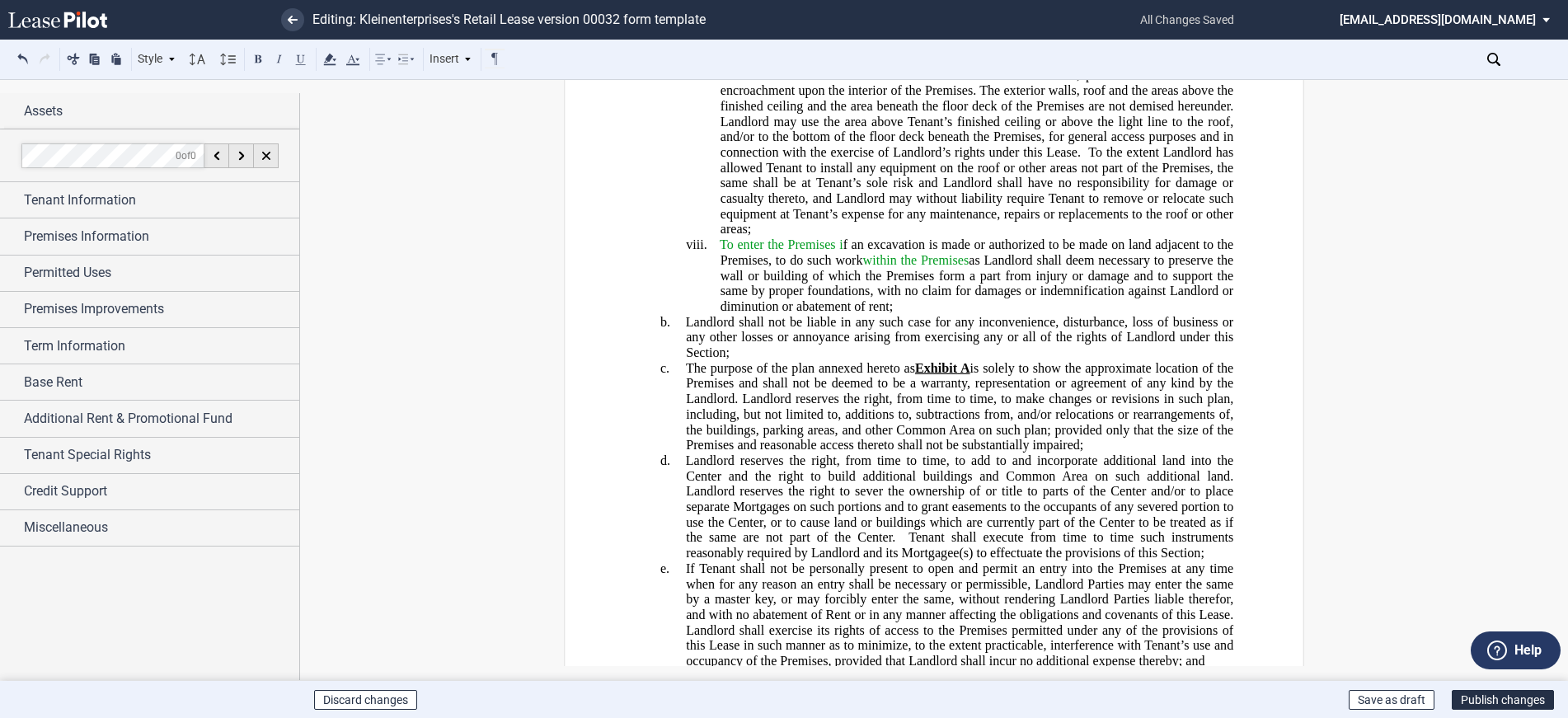
scroll to position [16735, 0]
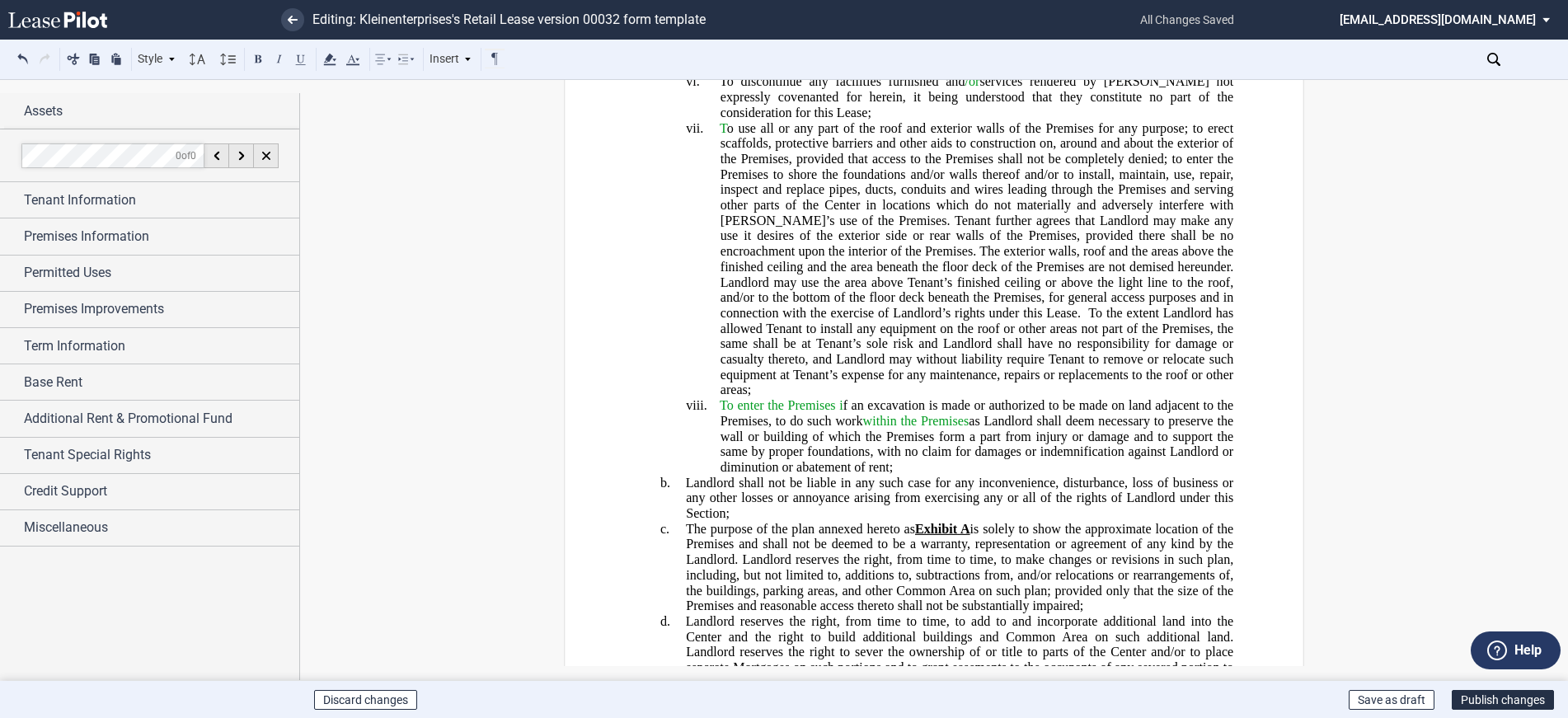
click at [1049, 475] on span "Landlord shall not be liable in any such case for any inconvenience, disturbanc…" at bounding box center [962, 497] width 551 height 46
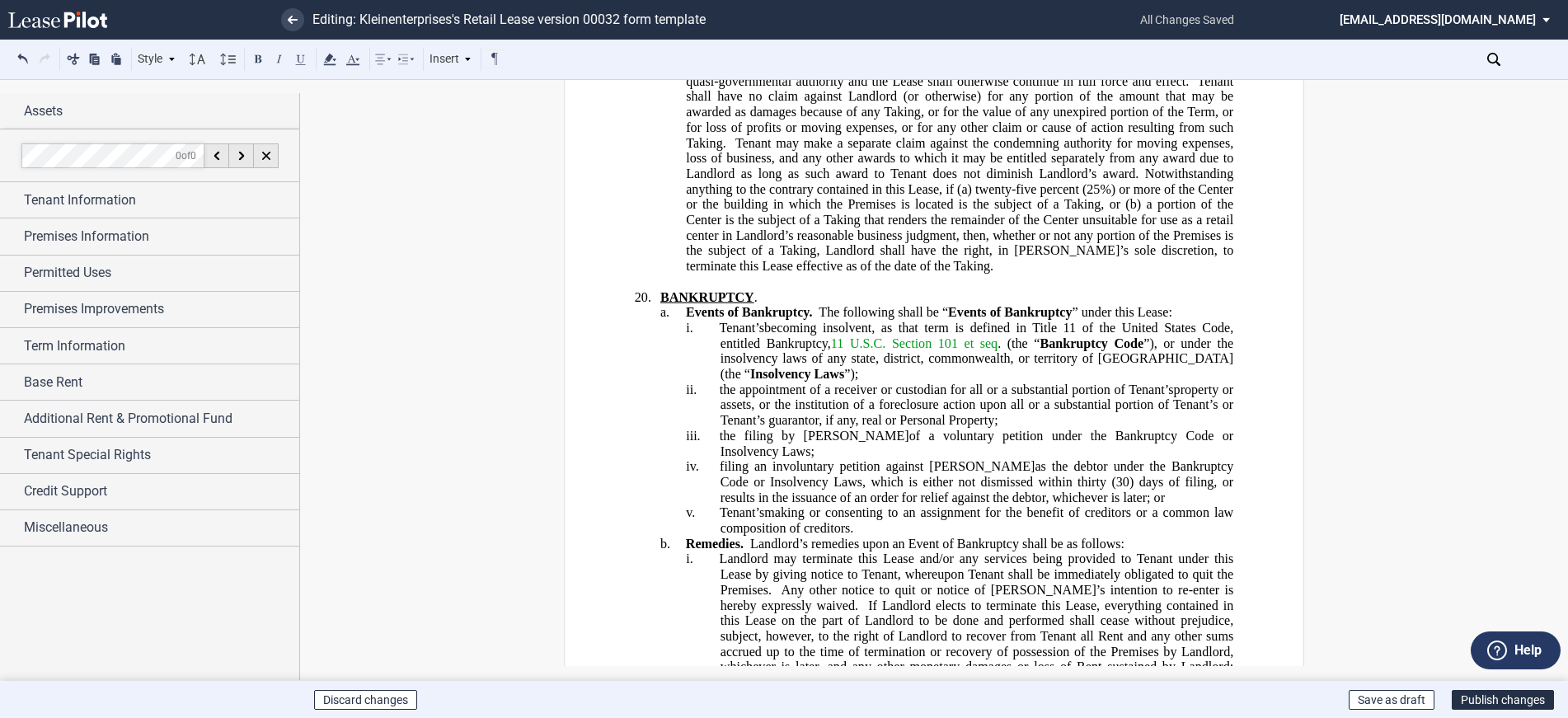
scroll to position [18301, 0]
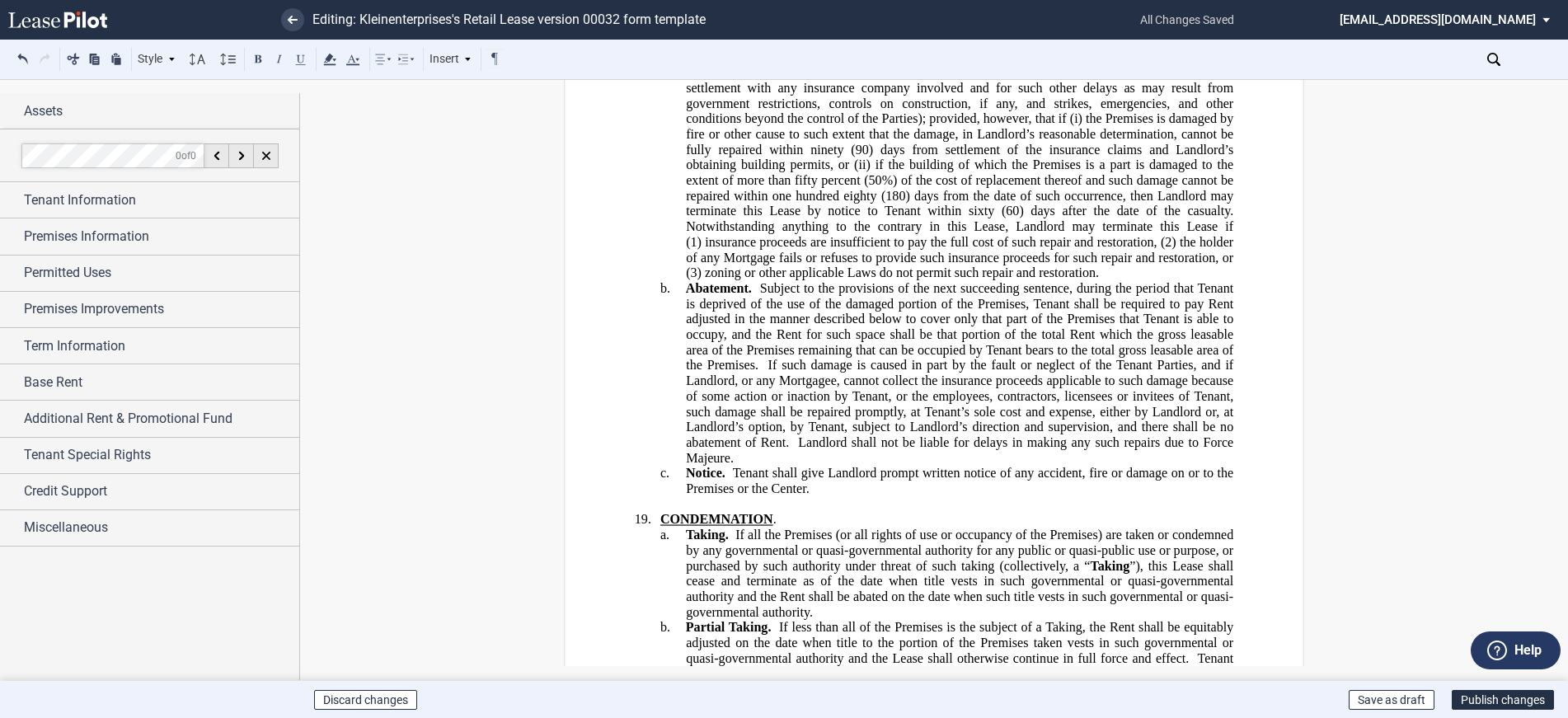
click at [868, 620] on span "If less than all of the Premises is the subject of a Taking, the Rent shall be …" at bounding box center [961, 642] width 550 height 46
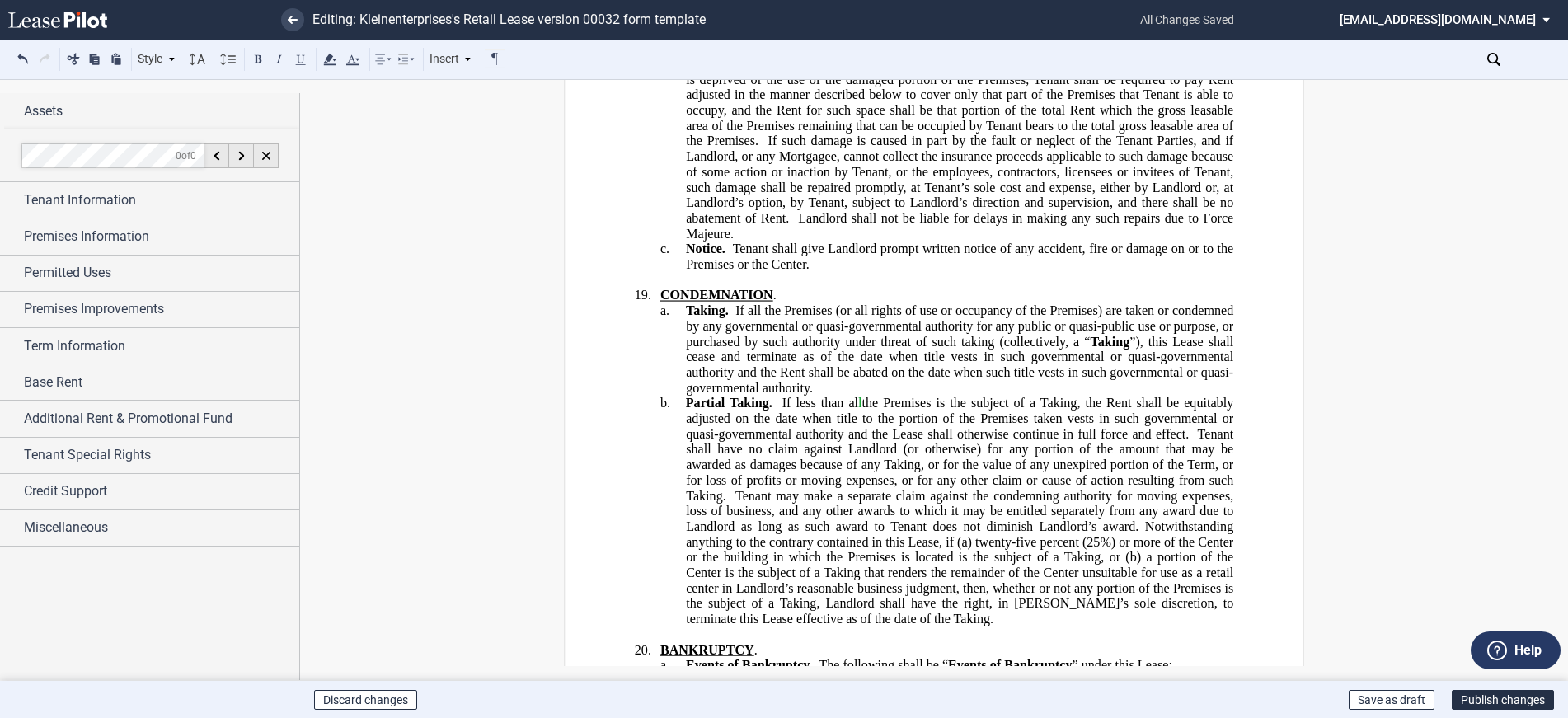
scroll to position [18549, 0]
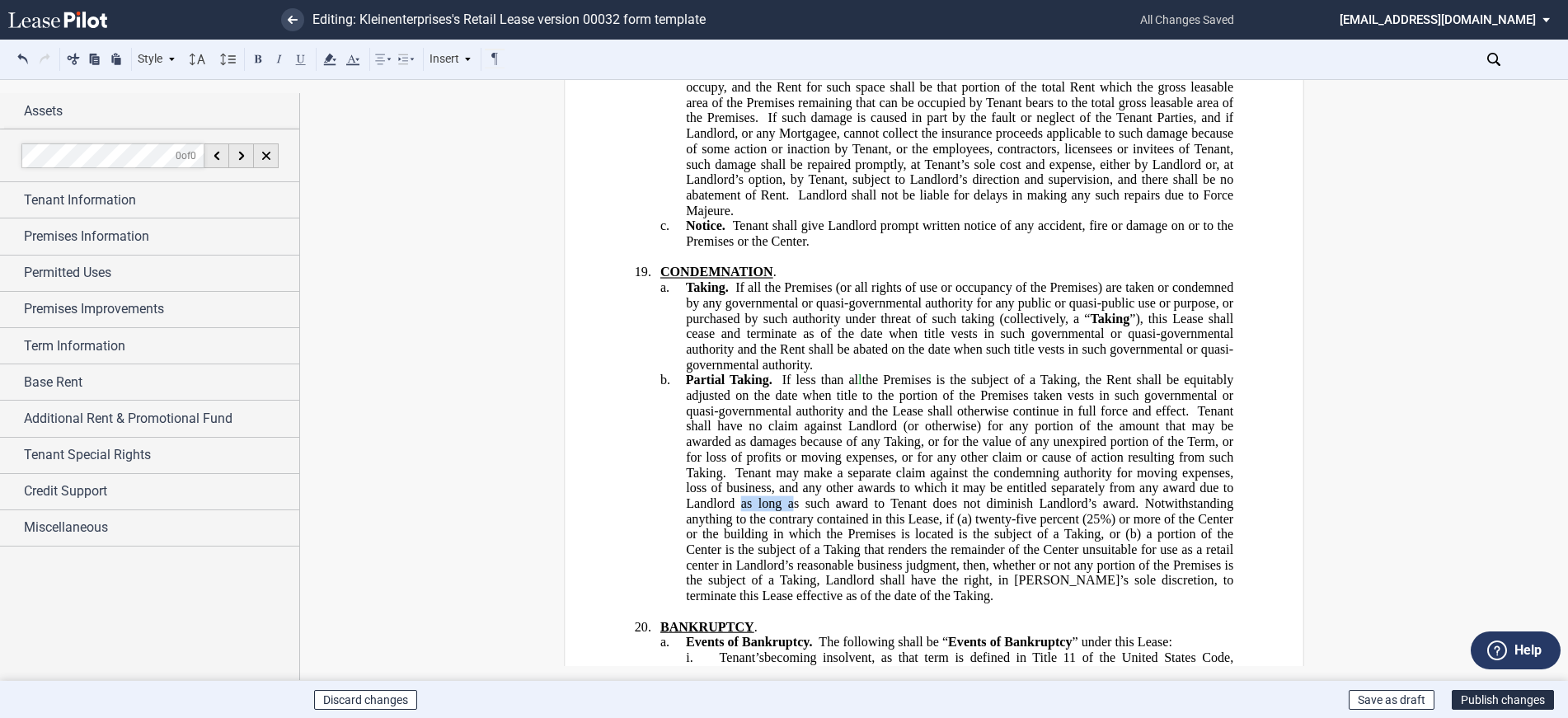
drag, startPoint x: 791, startPoint y: 411, endPoint x: 739, endPoint y: 412, distance: 52.0
click at [739, 465] on span "Tenant may make a separate claim against the condemning authority for moving ex…" at bounding box center [961, 495] width 550 height 61
drag, startPoint x: 738, startPoint y: 413, endPoint x: 750, endPoint y: 413, distance: 12.0
click at [740, 465] on span "Tenant may make a separate claim against the condemning authority for moving ex…" at bounding box center [961, 495] width 550 height 61
click at [798, 465] on span "Tenant may make a separate claim against the condemning authority for moving ex…" at bounding box center [961, 495] width 550 height 61
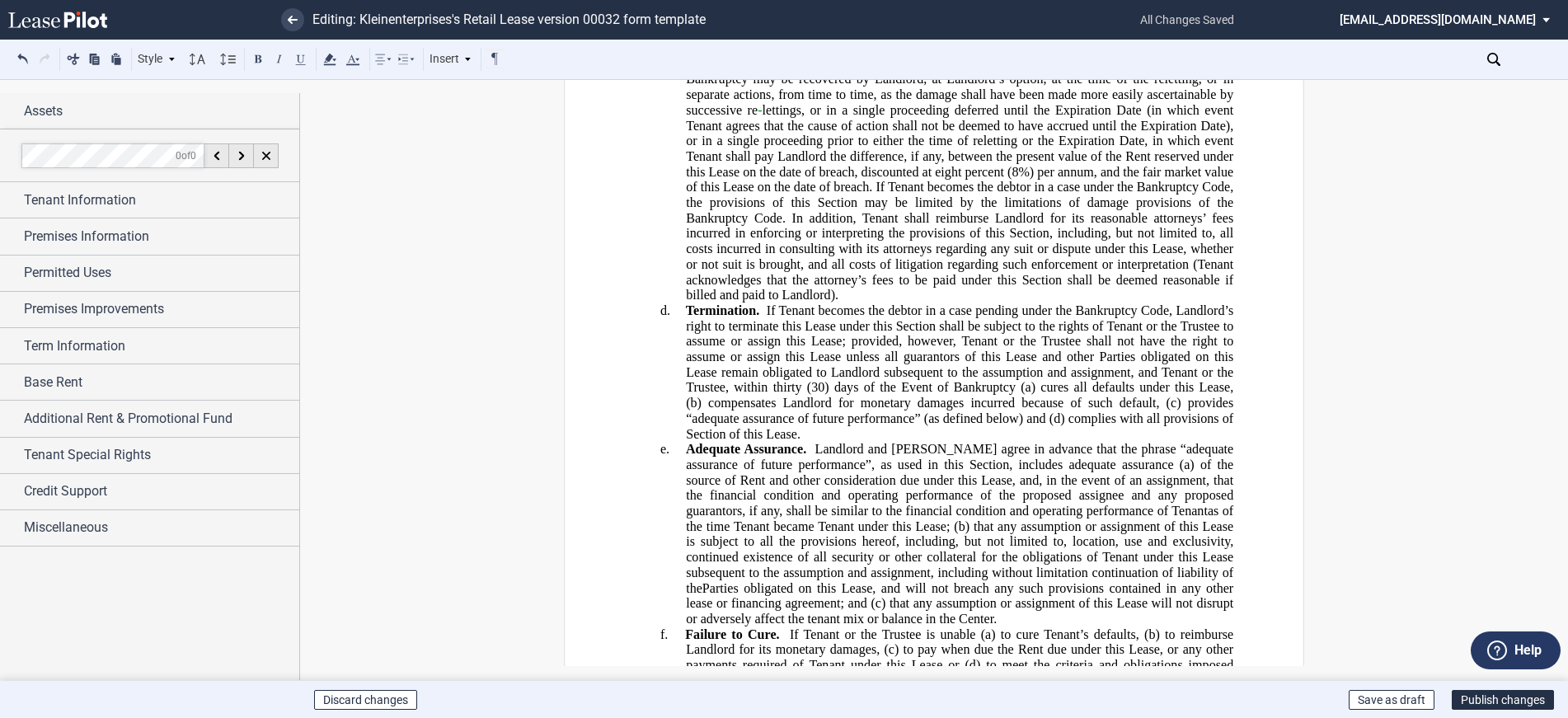
scroll to position [20114, 0]
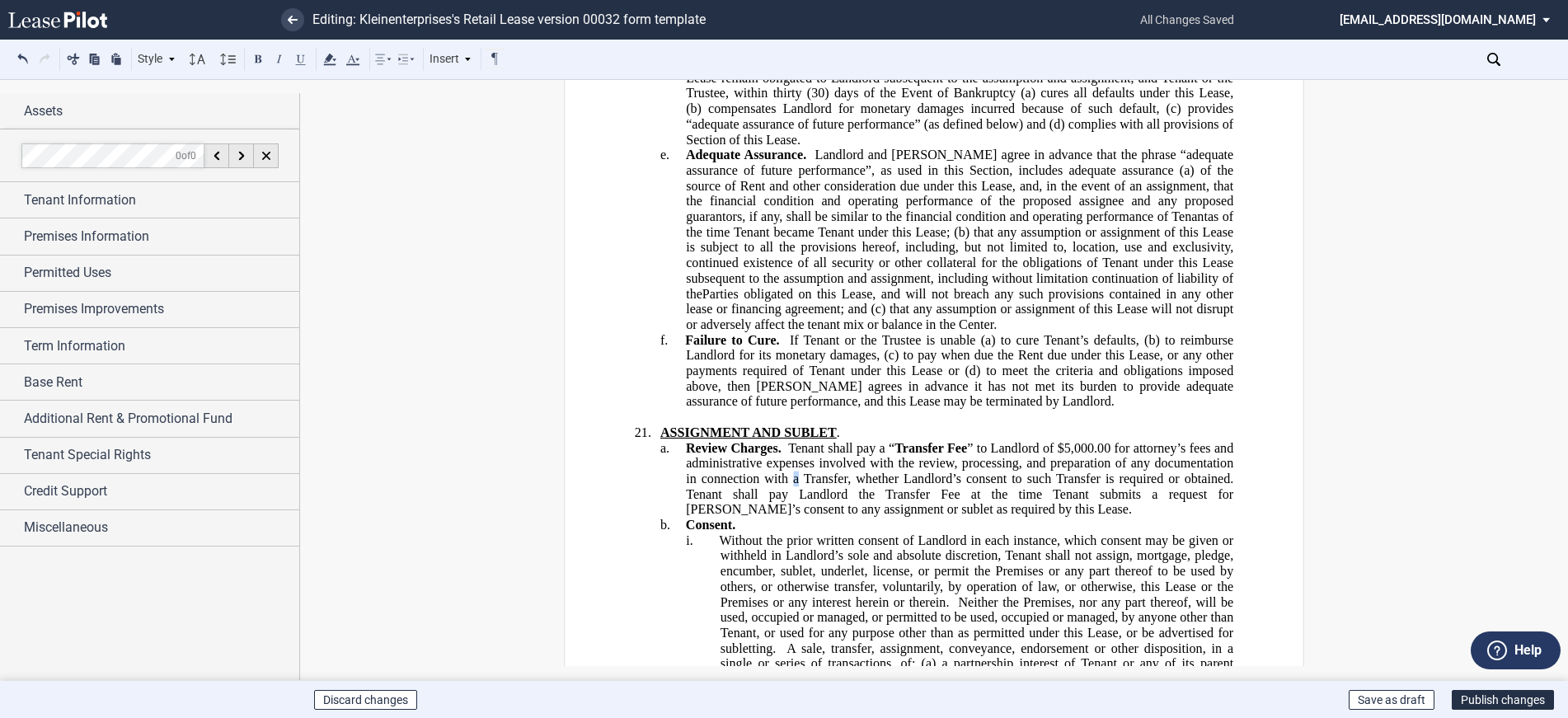
click at [788, 441] on span "” to Landlord of $5,000.00 for attorney’s fees and administrative expenses invo…" at bounding box center [961, 463] width 550 height 46
click at [794, 441] on span "” to Landlord of $5,000.00 for attorney’s fees and administrative expenses invo…" at bounding box center [961, 463] width 550 height 46
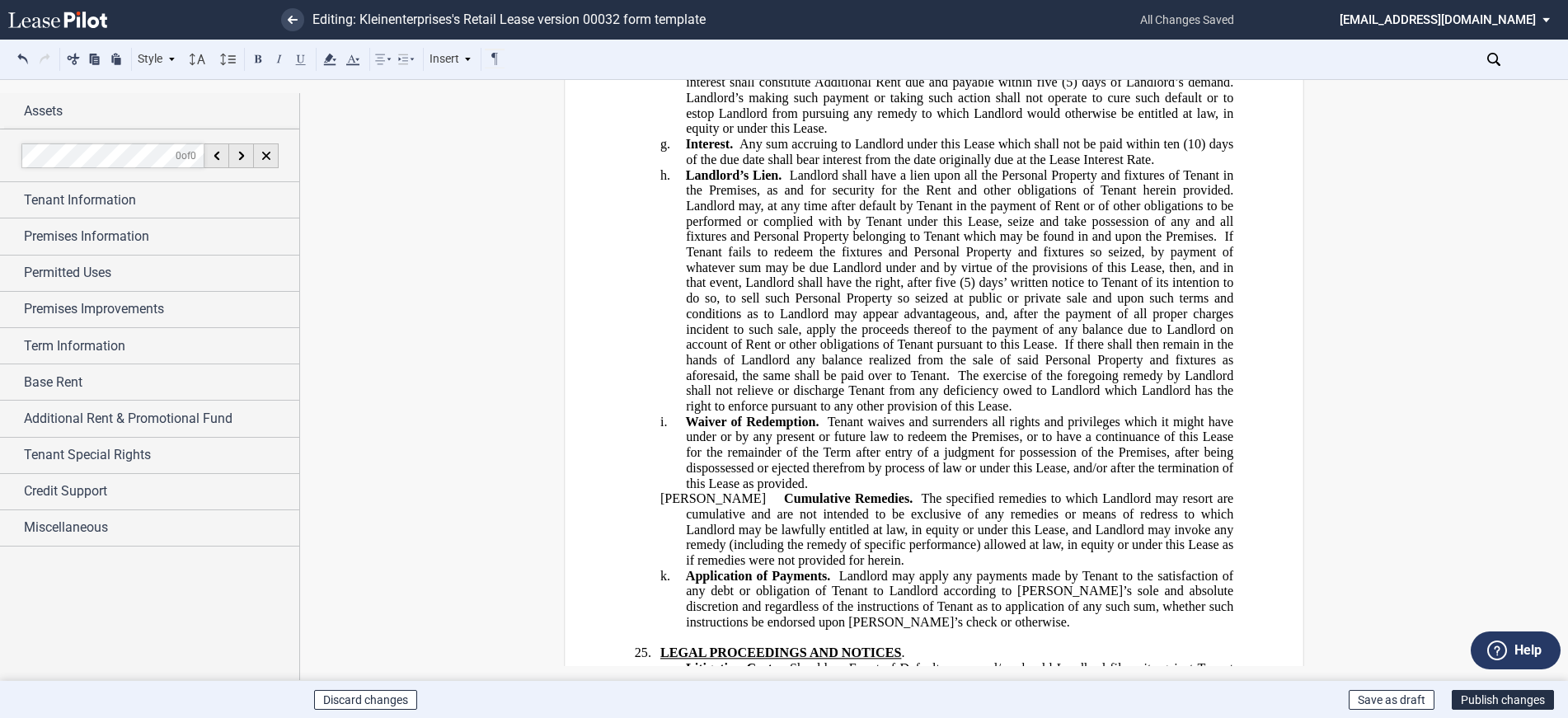
scroll to position [25555, 0]
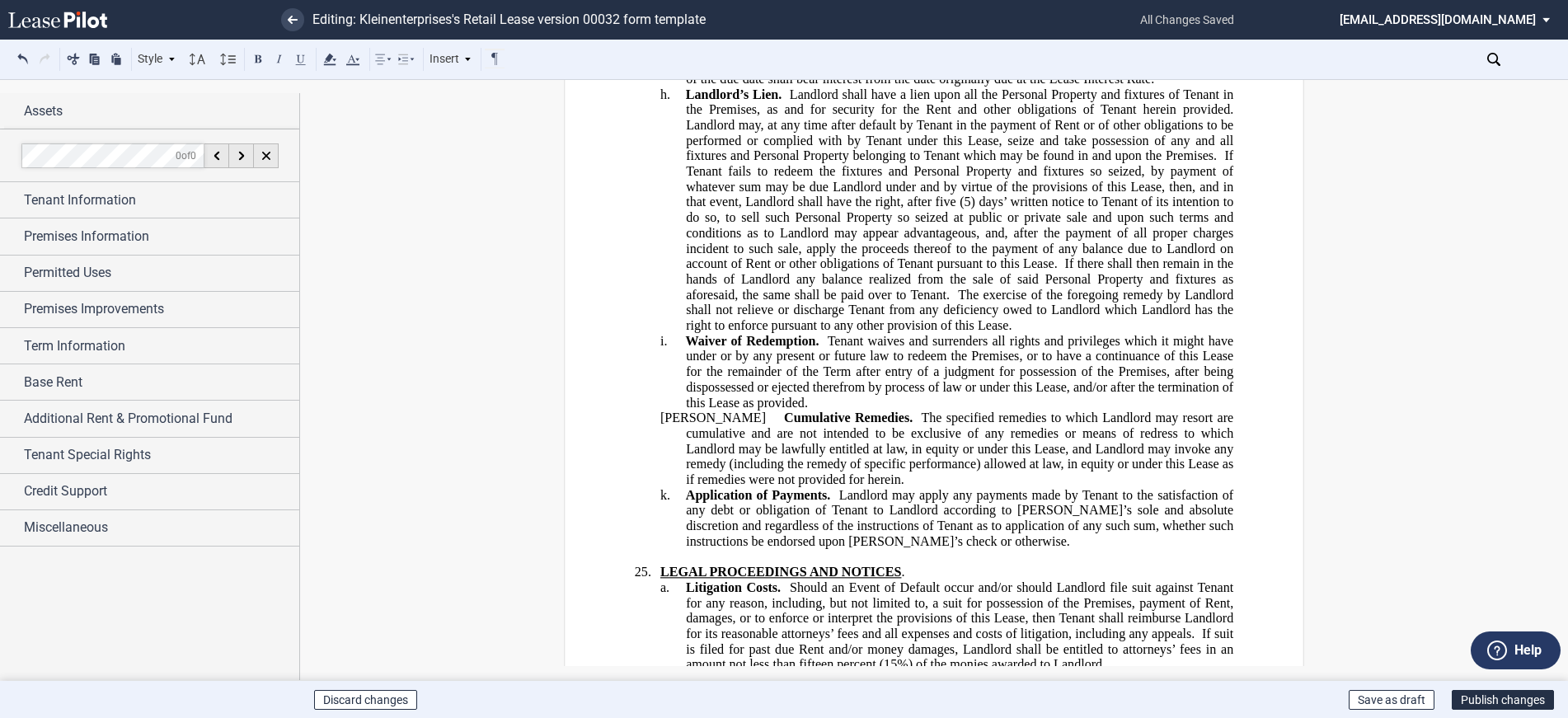
click at [738, 626] on span "If suit is filed for past due Rent and/or money damages, Landlord shall be enti…" at bounding box center [961, 648] width 550 height 46
click at [988, 626] on span "If suit i ncludes claims for past due Rent and/or money damages, Landlord shall…" at bounding box center [961, 648] width 550 height 46
click at [787, 626] on span "If suit i ncludes claims for past due Rent, Landlord shall be entitled to attor…" at bounding box center [961, 648] width 550 height 46
click at [886, 626] on span "If suit is based on a claim for past due Rent, Landlord shall be entitled to at…" at bounding box center [961, 648] width 550 height 46
click at [1474, 699] on button "Publish changes" at bounding box center [1502, 699] width 102 height 20
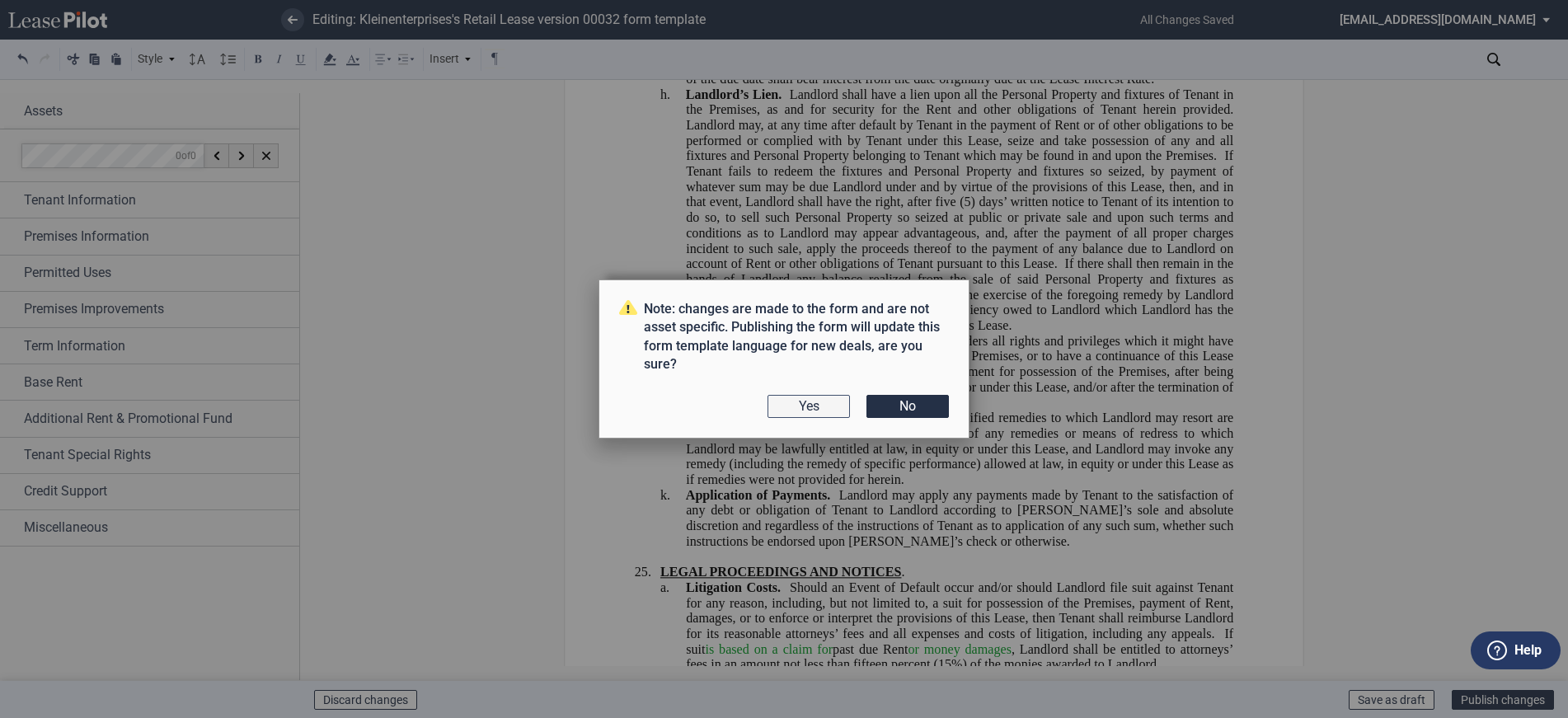
click at [822, 408] on button "Yes" at bounding box center [809, 406] width 82 height 23
